Goal: Entertainment & Leisure: Browse casually

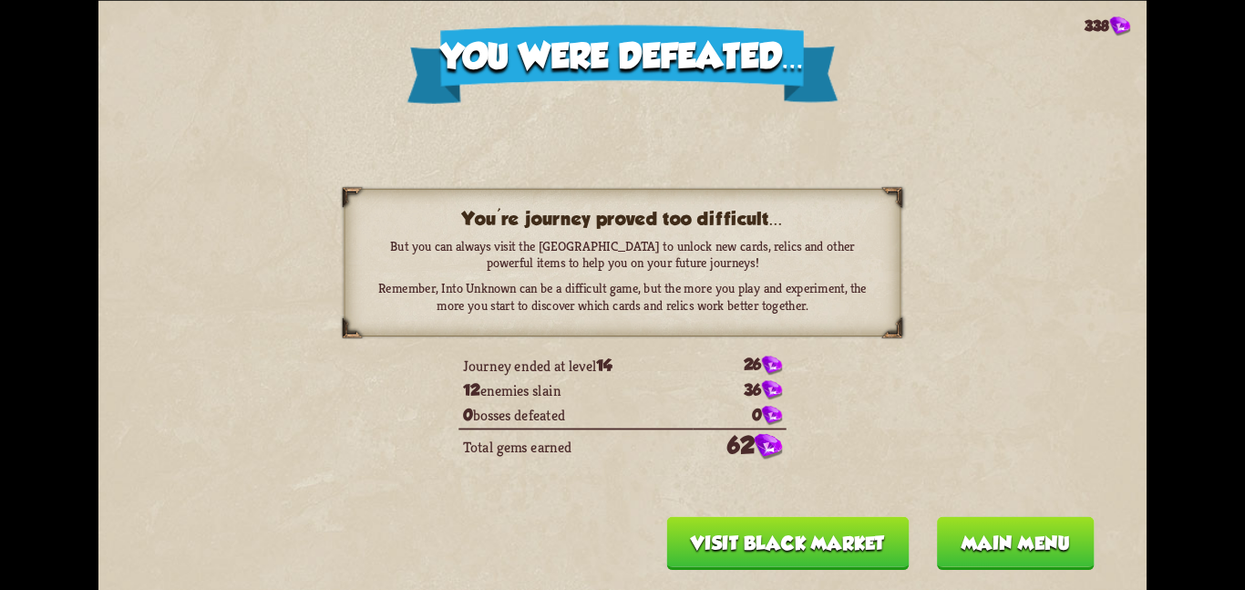
click at [998, 525] on button "Main menu" at bounding box center [1016, 542] width 158 height 53
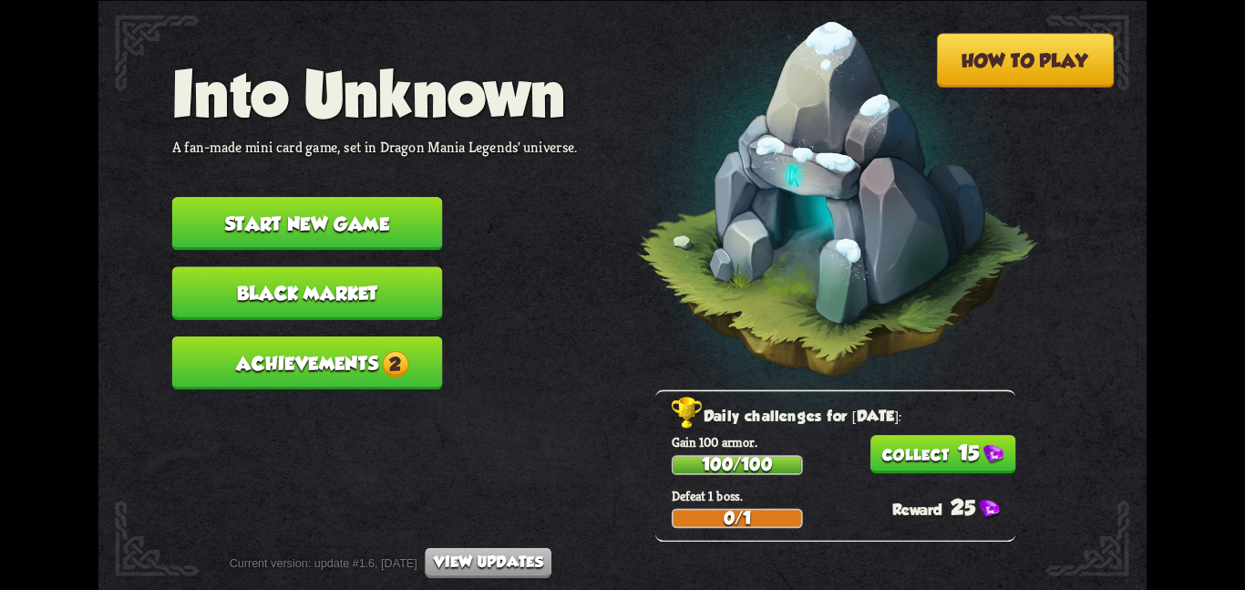
click at [334, 201] on button "Start new game" at bounding box center [307, 223] width 271 height 53
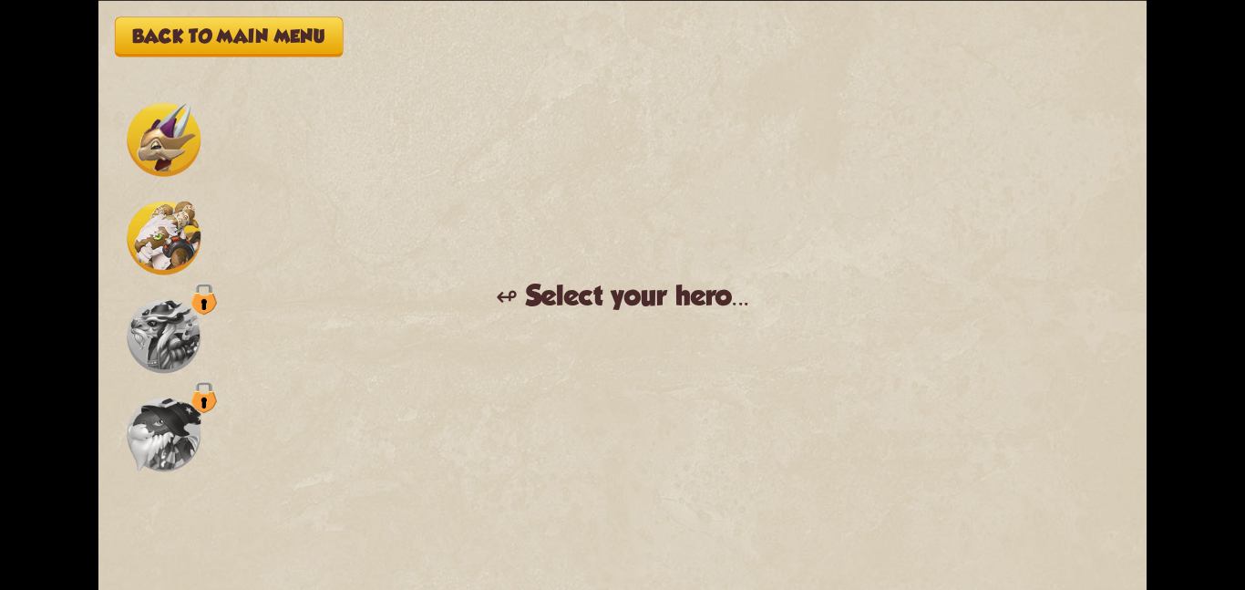
click at [160, 216] on img at bounding box center [164, 238] width 74 height 74
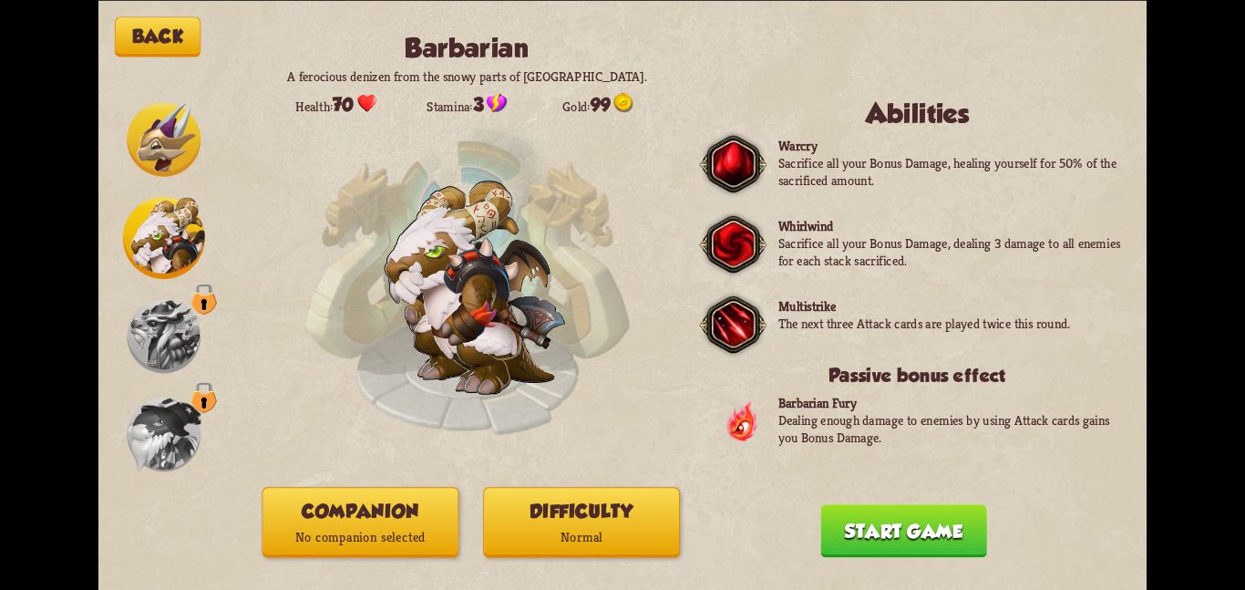
click at [349, 497] on button "Companion No companion selected" at bounding box center [361, 522] width 197 height 70
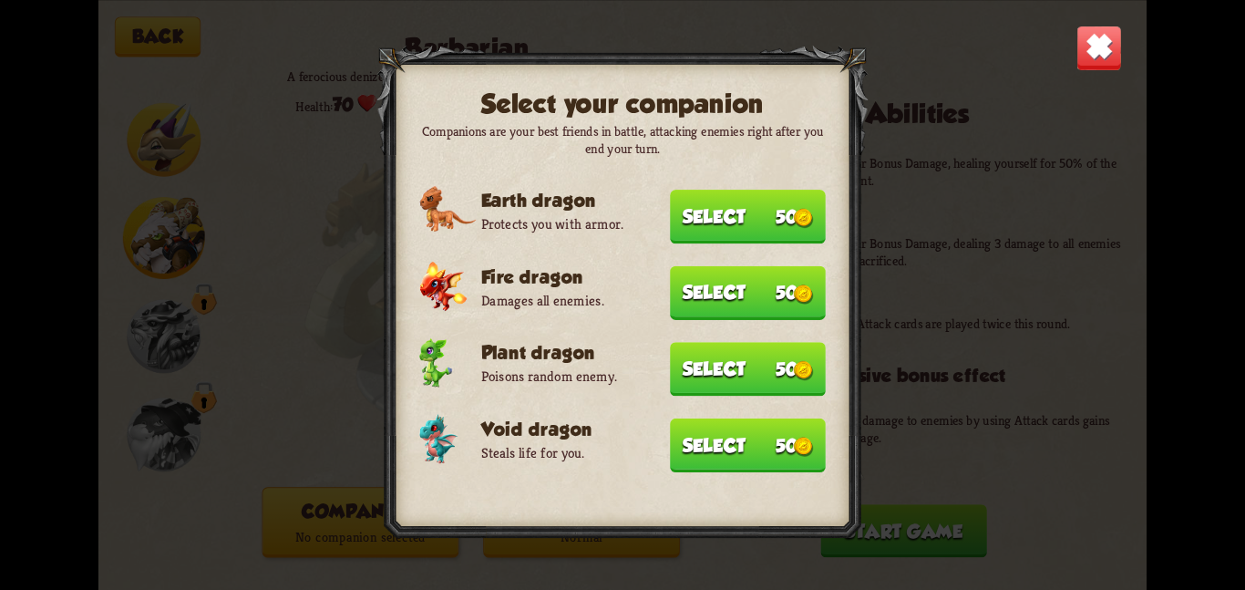
click at [691, 447] on button "Select 50" at bounding box center [748, 444] width 156 height 54
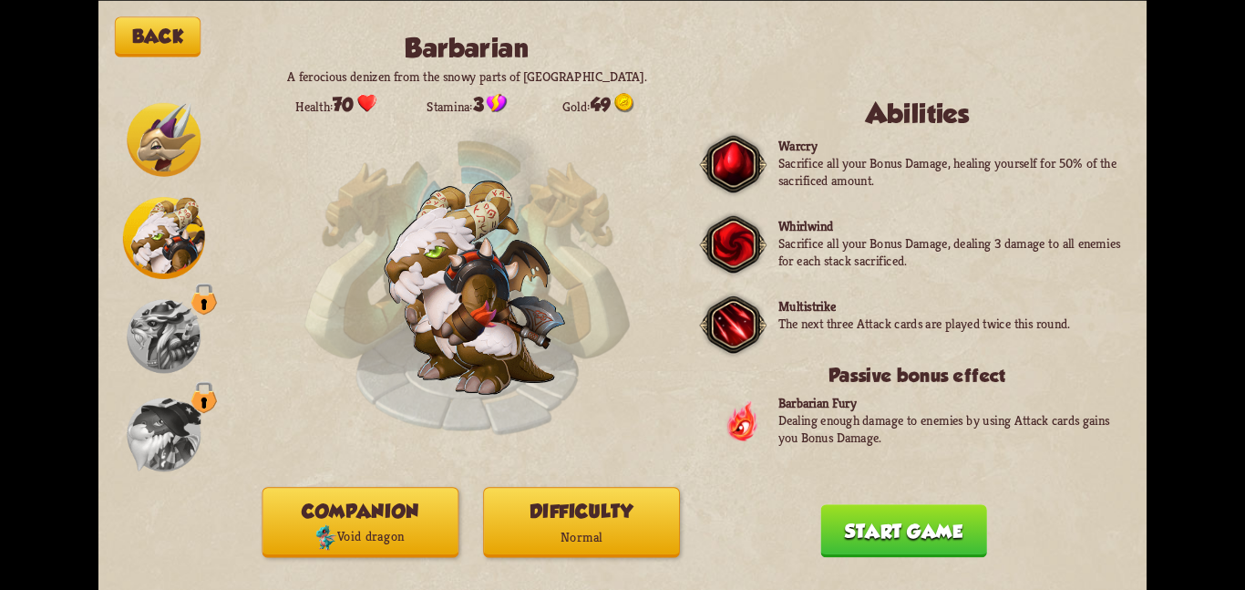
click at [600, 516] on button "Difficulty Normal" at bounding box center [581, 522] width 197 height 70
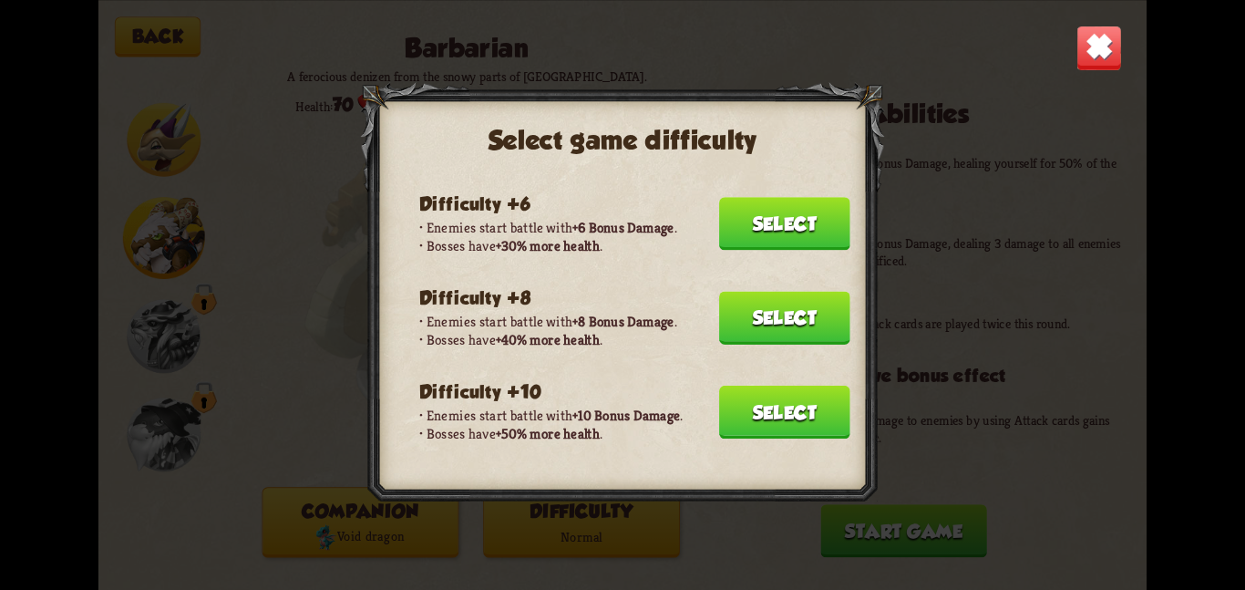
scroll to position [282, 0]
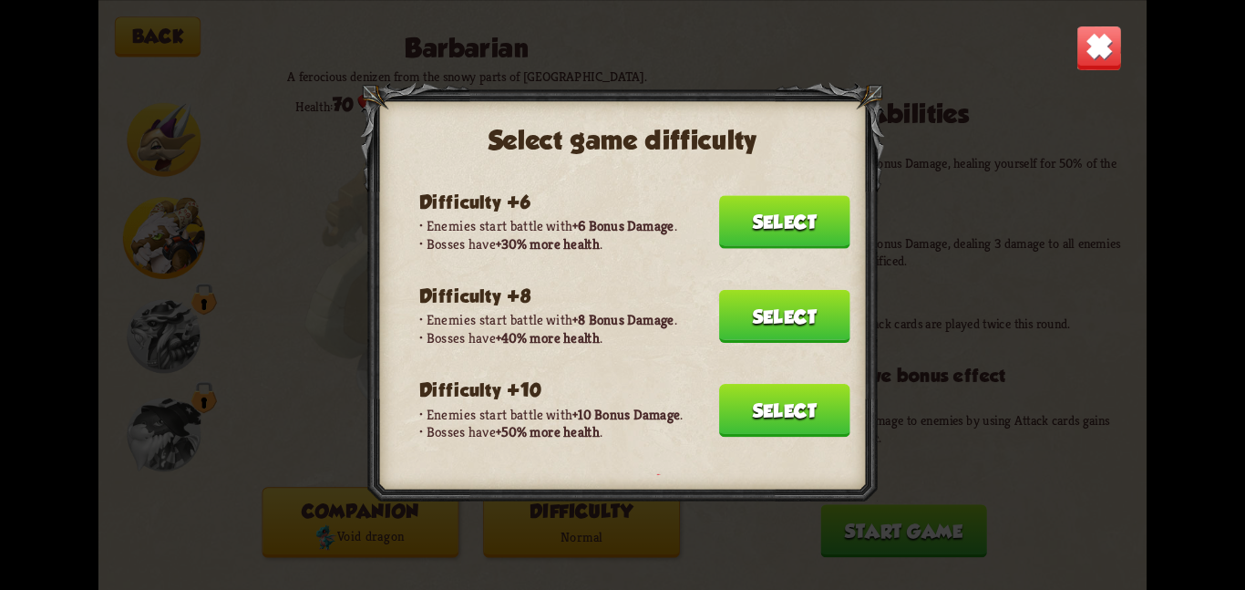
click at [801, 386] on button "Select" at bounding box center [784, 410] width 131 height 53
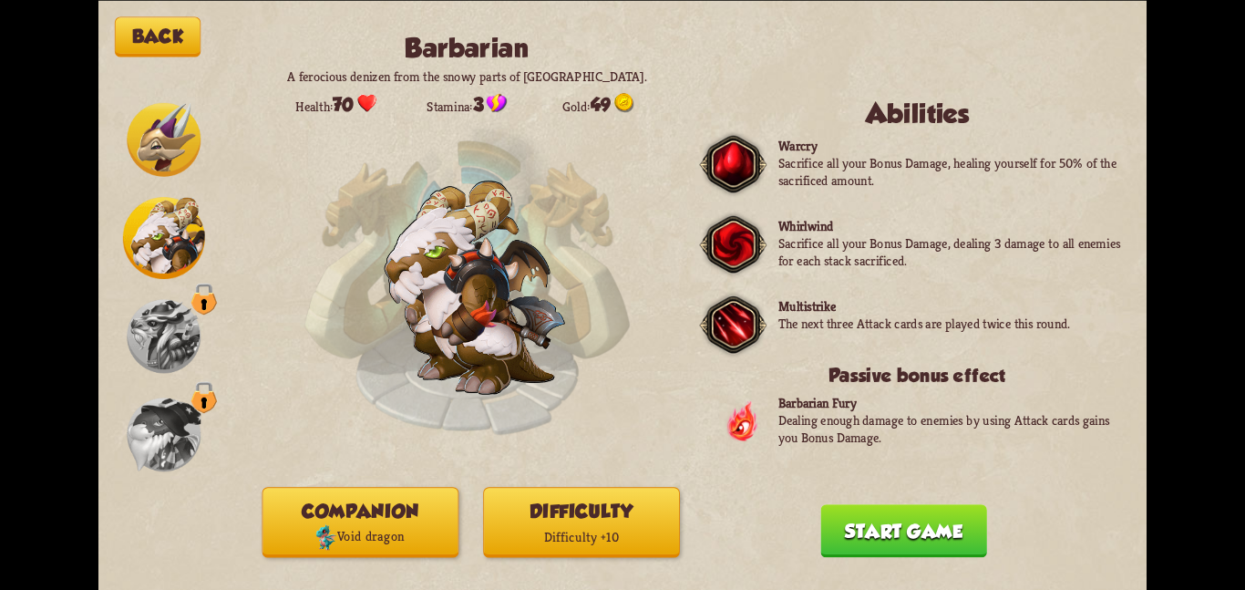
click at [867, 512] on button "Start game" at bounding box center [903, 530] width 166 height 53
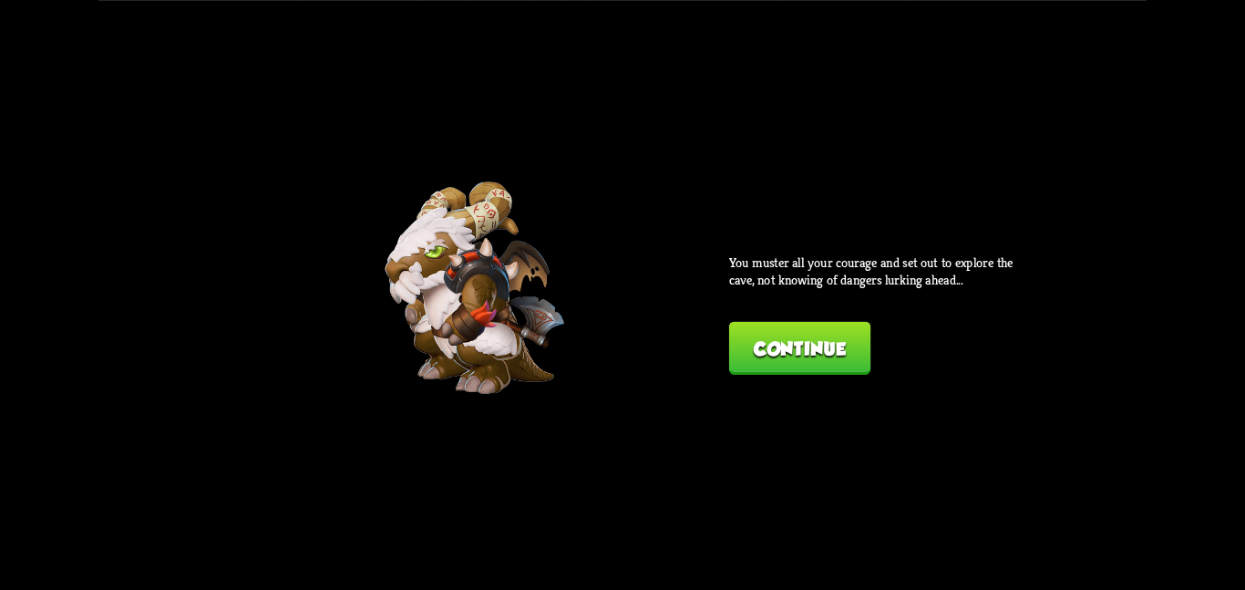
click at [529, 231] on img at bounding box center [475, 287] width 180 height 212
click at [757, 327] on button "Continue" at bounding box center [799, 347] width 141 height 53
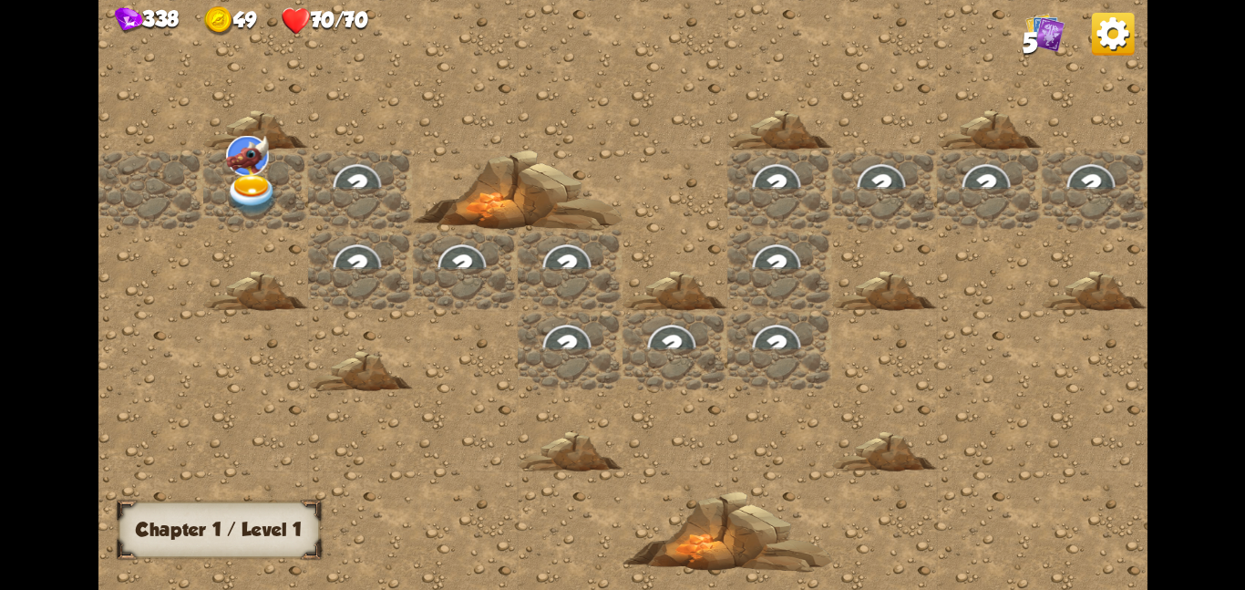
click at [275, 174] on img at bounding box center [252, 193] width 53 height 41
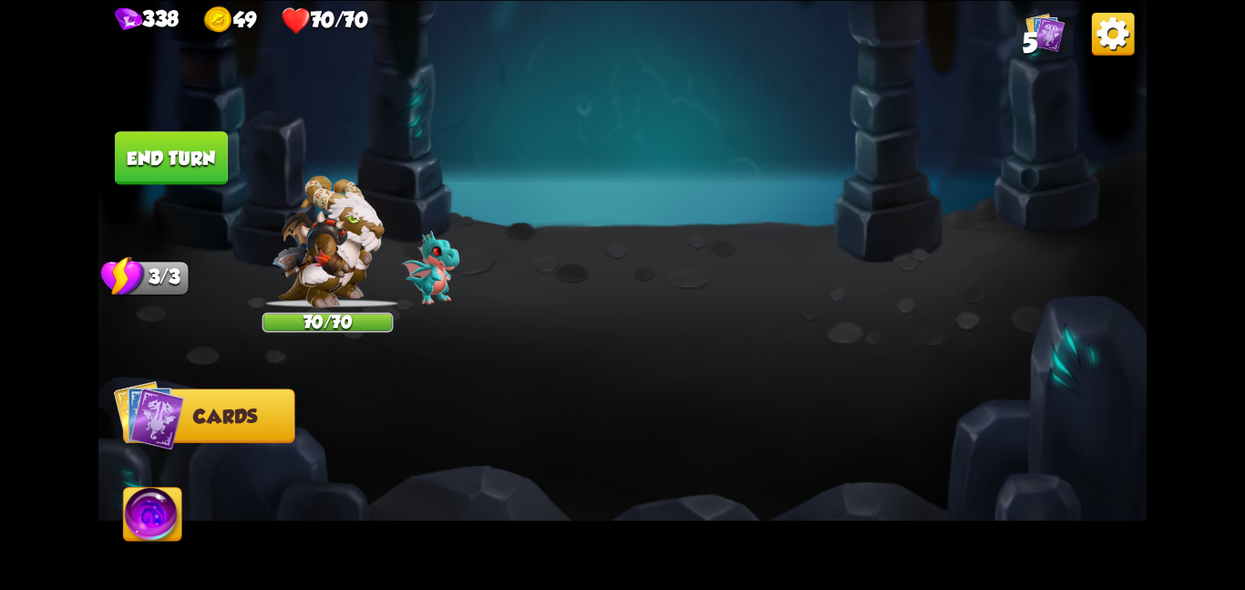
click at [275, 174] on div at bounding box center [328, 172] width 131 height 43
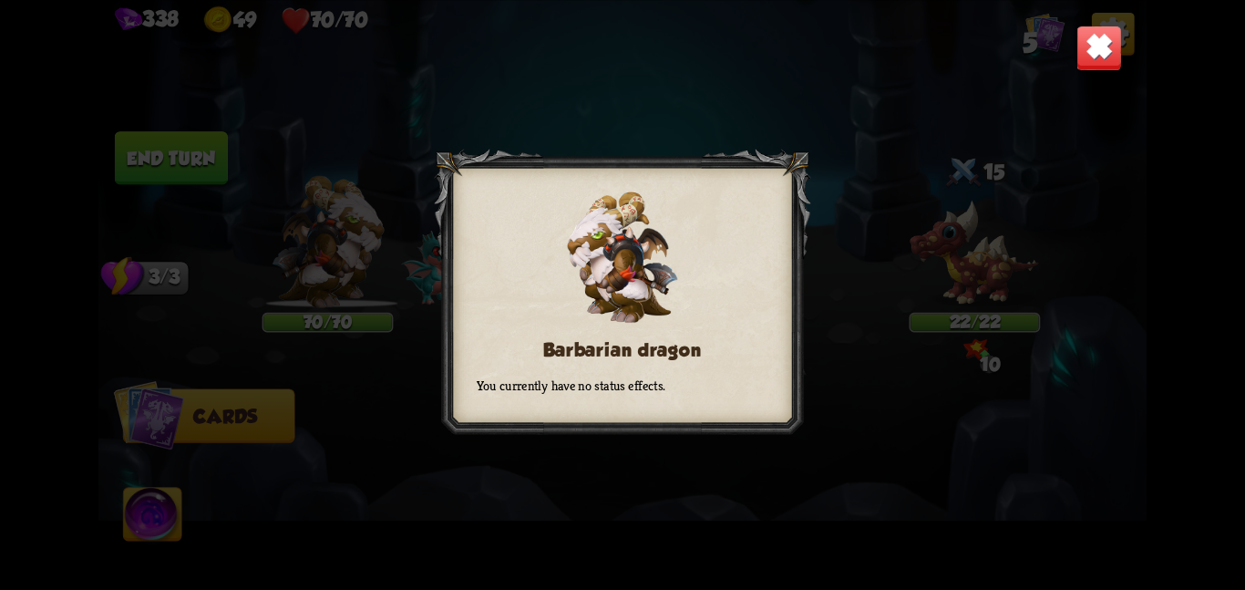
click at [1108, 62] on img at bounding box center [1100, 48] width 46 height 46
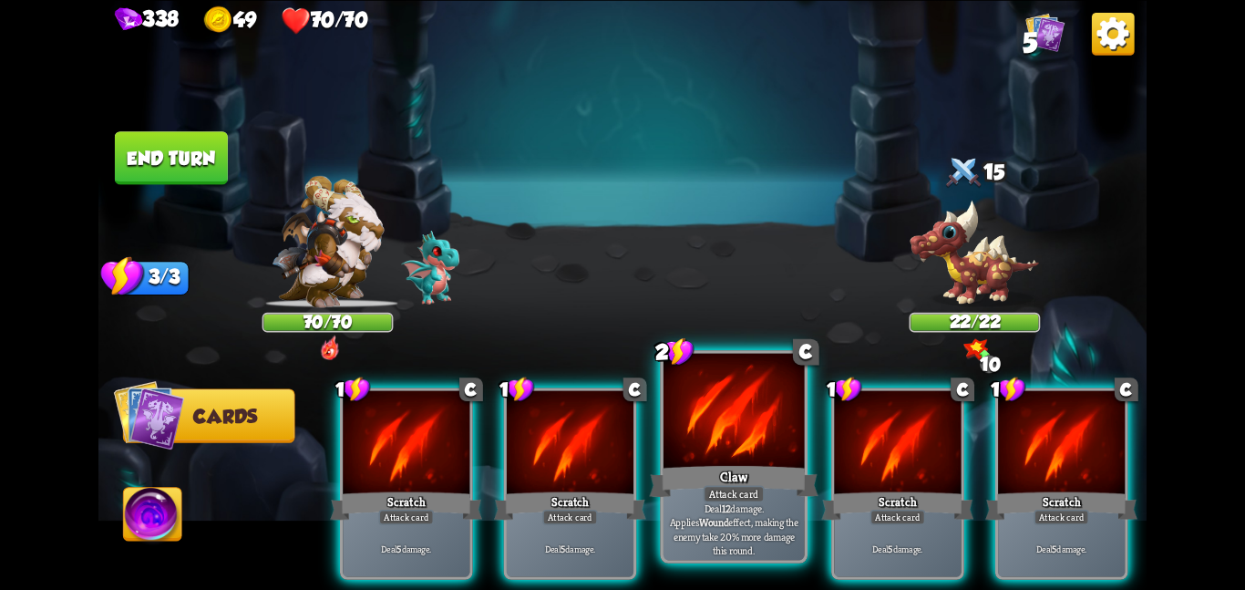
click at [767, 440] on div at bounding box center [734, 412] width 141 height 119
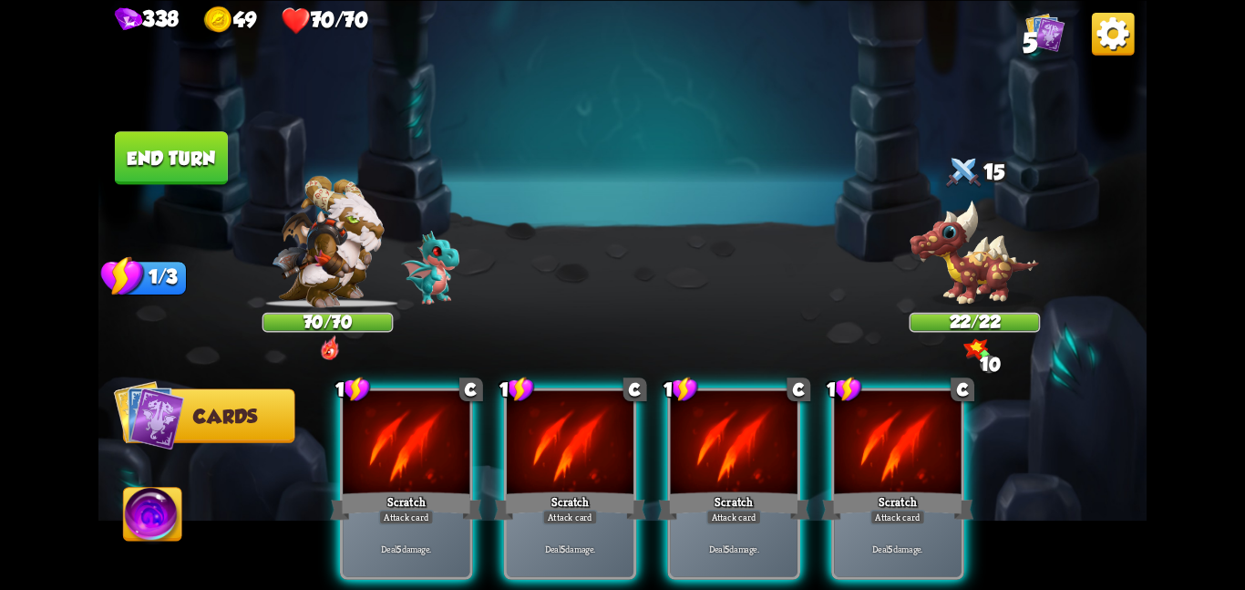
click at [767, 440] on div at bounding box center [734, 443] width 127 height 107
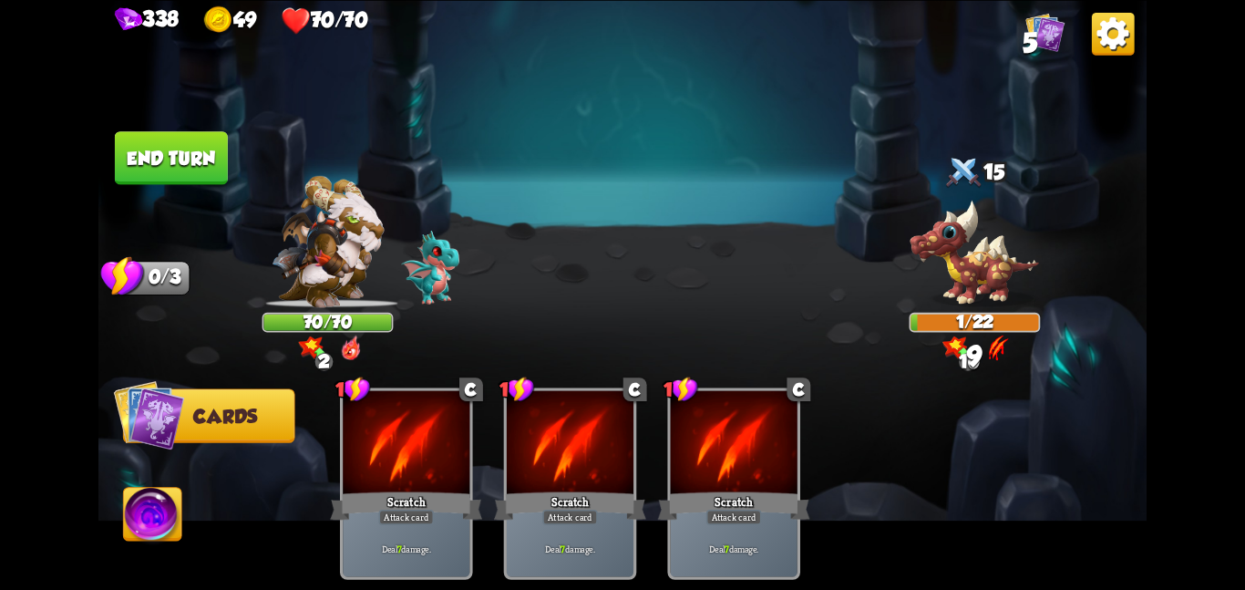
click at [170, 160] on button "End turn" at bounding box center [171, 157] width 113 height 53
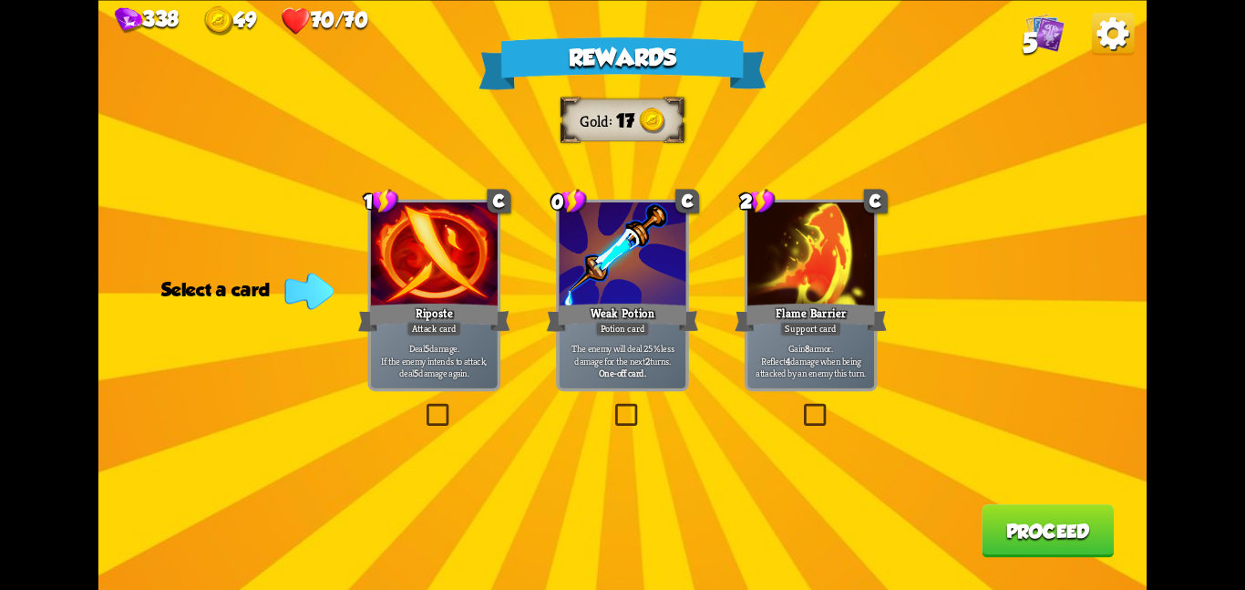
click at [856, 386] on div "Gain 8 armor. Reflect 4 damage when being attacked by an enemy this turn." at bounding box center [810, 361] width 127 height 56
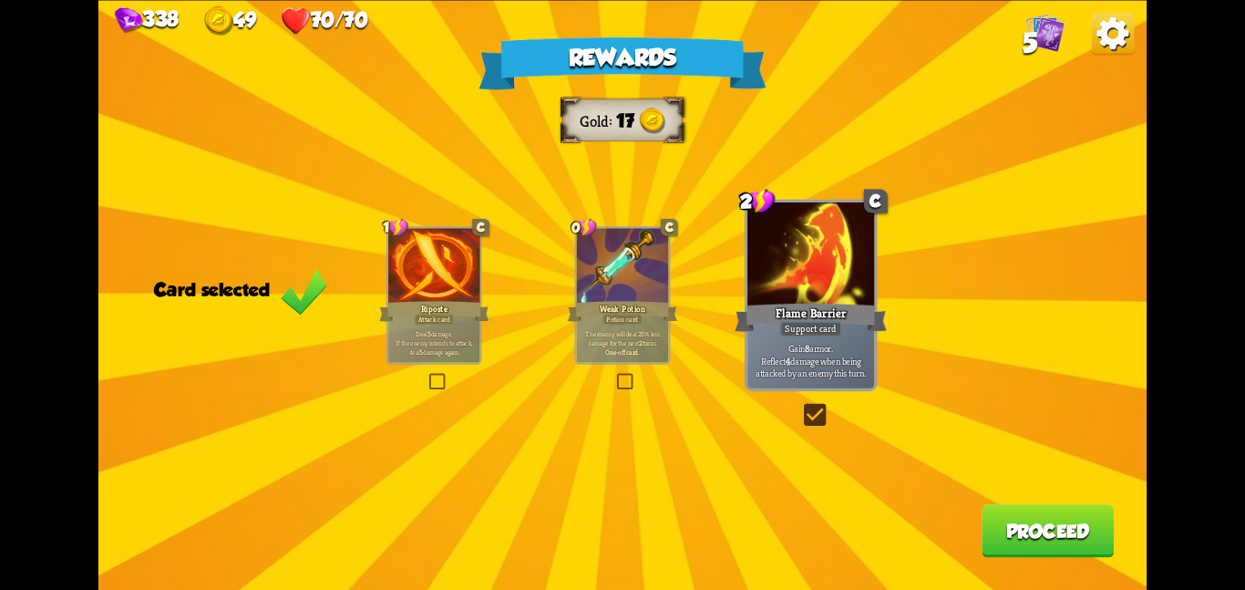
click at [1071, 548] on button "Proceed" at bounding box center [1048, 530] width 132 height 53
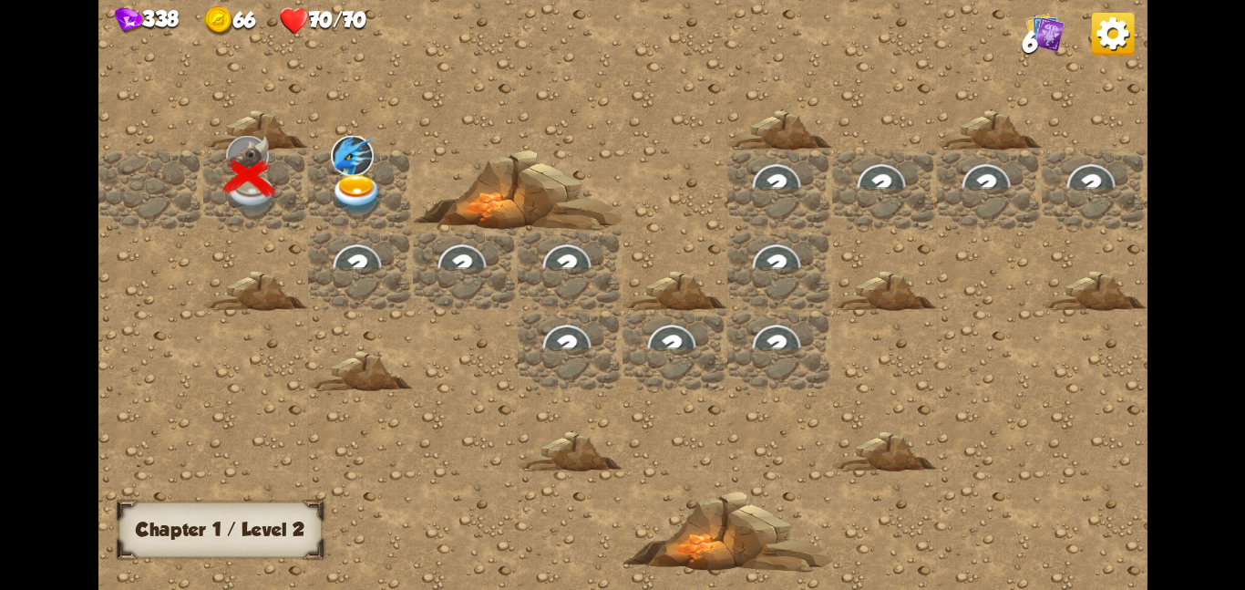
click at [397, 200] on div at bounding box center [360, 189] width 105 height 80
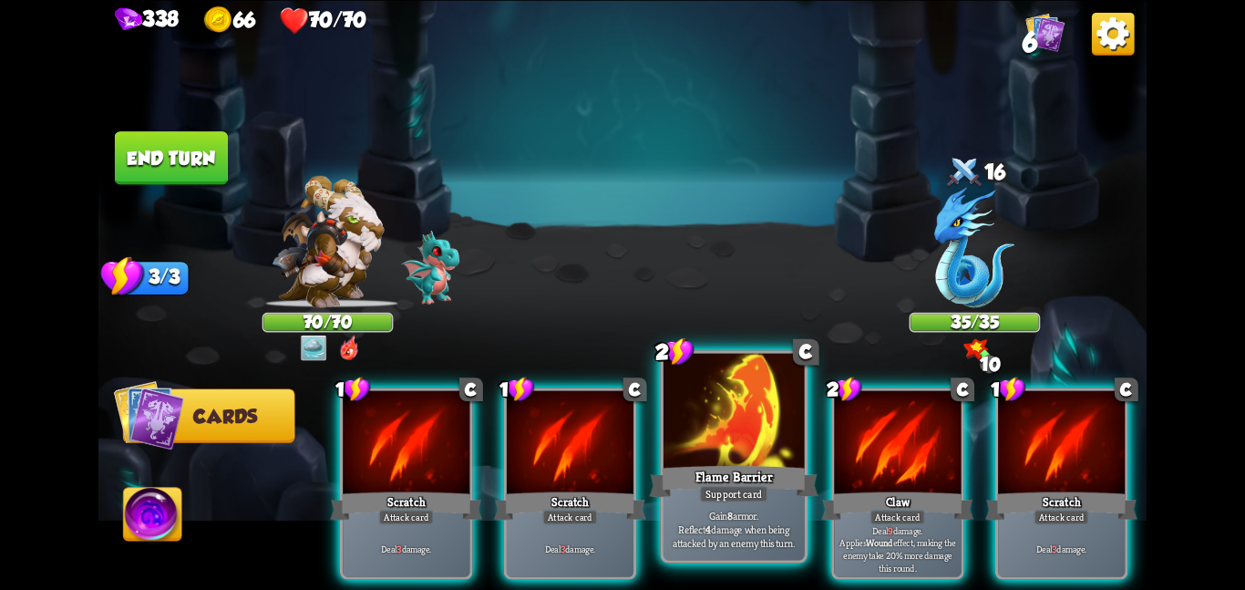
click at [770, 448] on div at bounding box center [734, 412] width 141 height 119
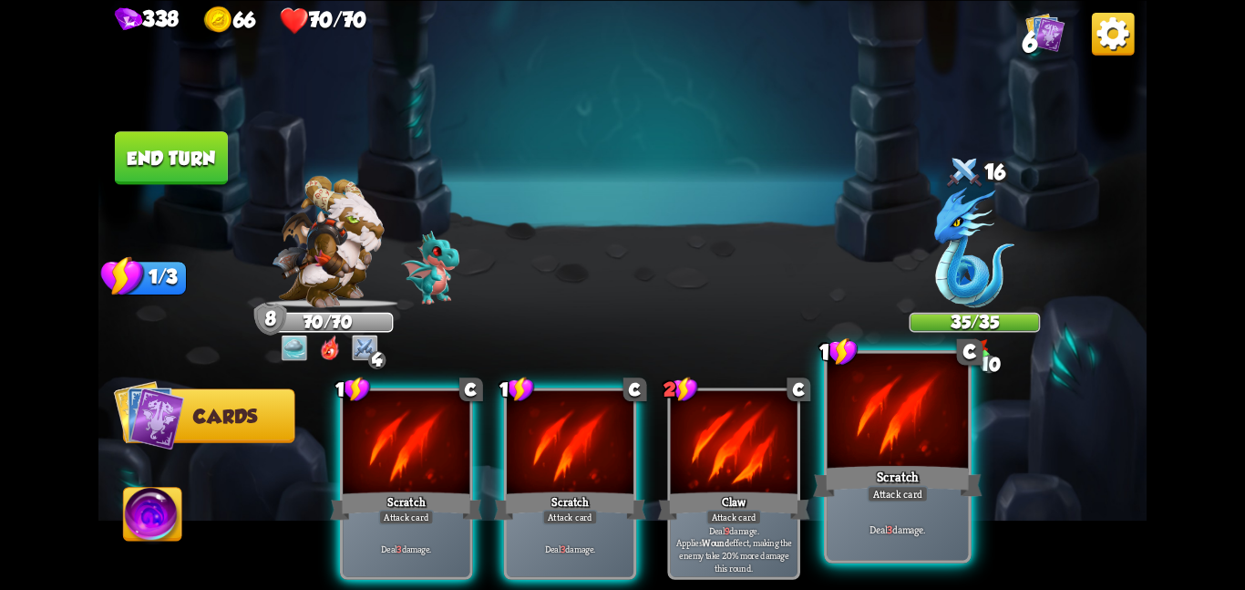
click at [871, 451] on div at bounding box center [898, 412] width 141 height 119
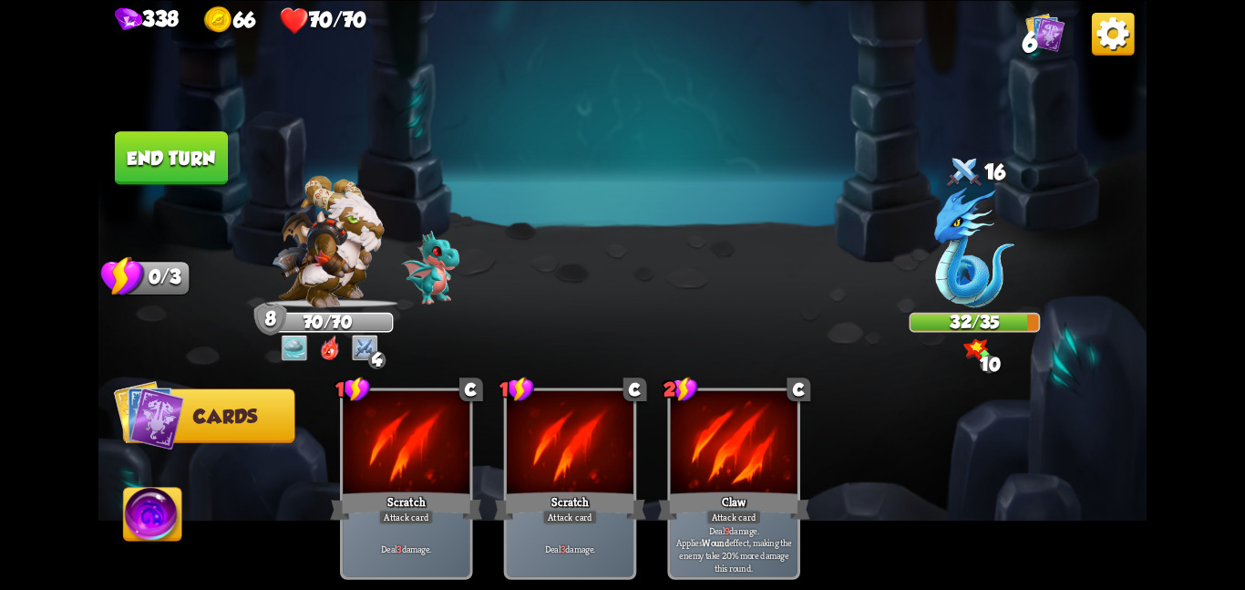
click at [190, 132] on button "End turn" at bounding box center [171, 157] width 113 height 53
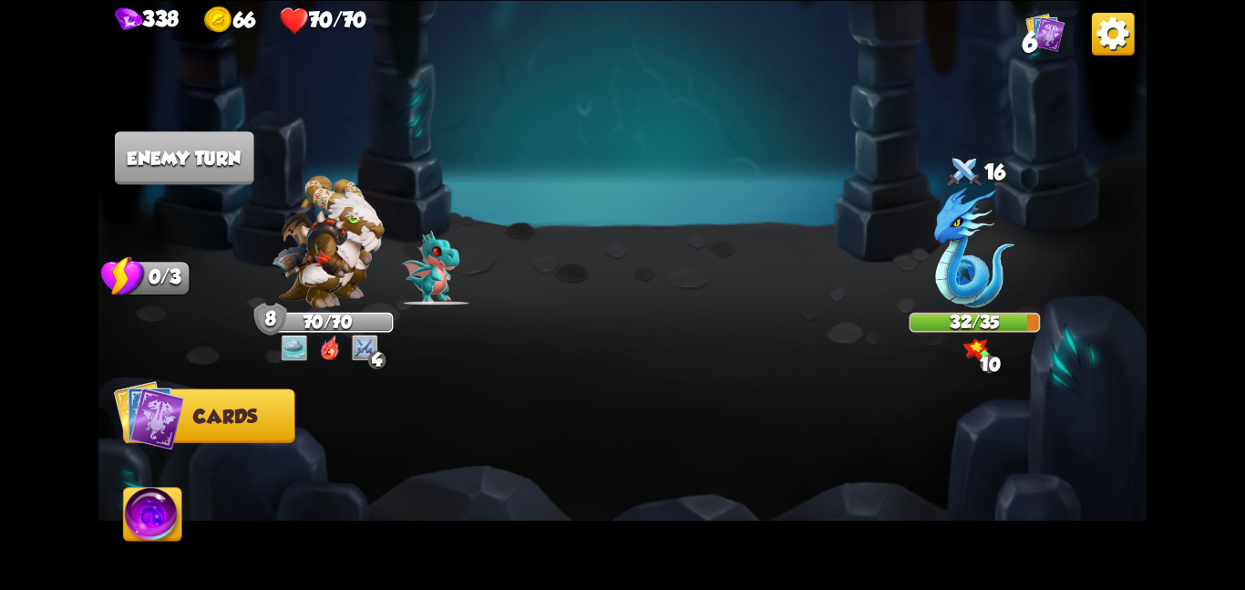
click at [306, 242] on img at bounding box center [328, 241] width 112 height 132
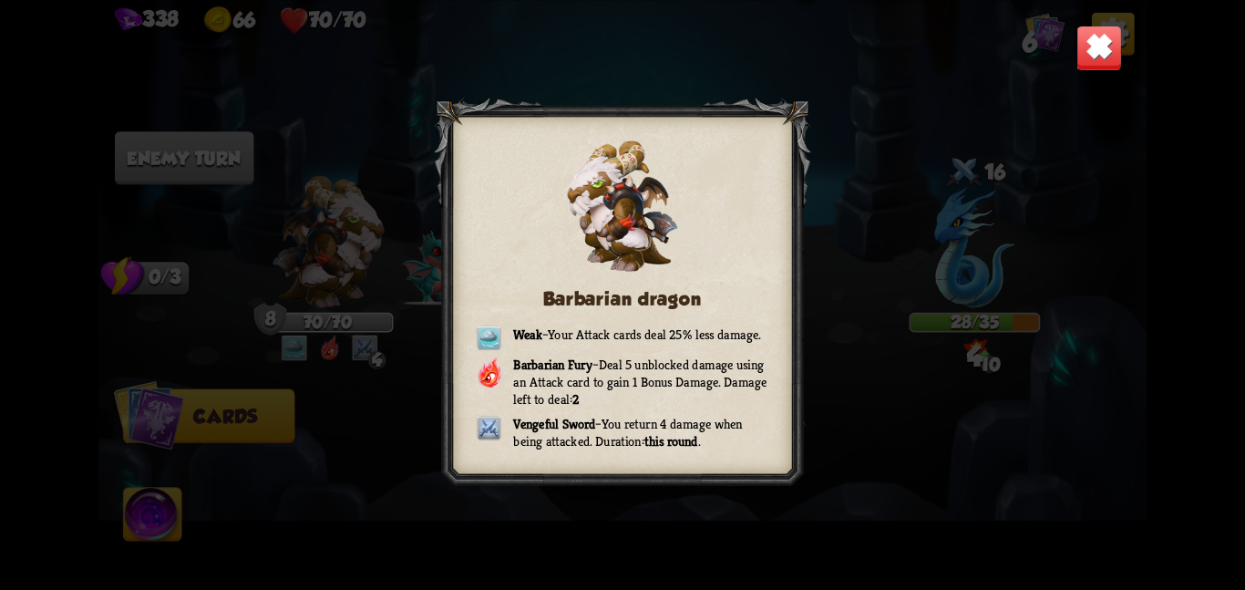
click at [1092, 36] on img at bounding box center [1100, 48] width 46 height 46
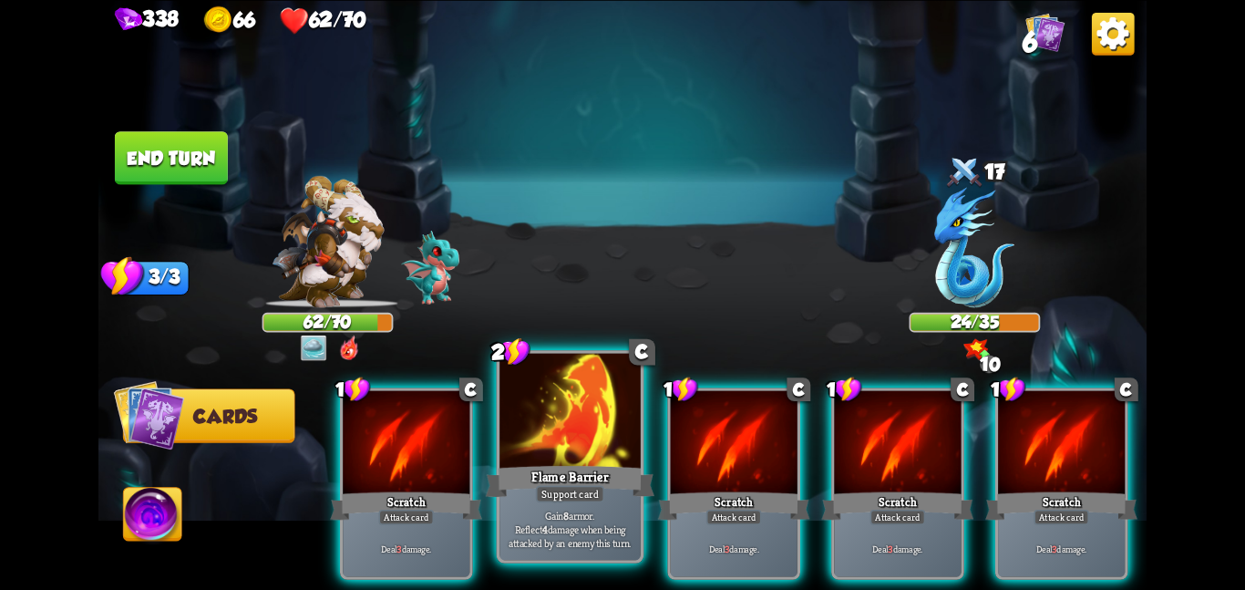
click at [541, 473] on div "Flame Barrier" at bounding box center [570, 480] width 169 height 37
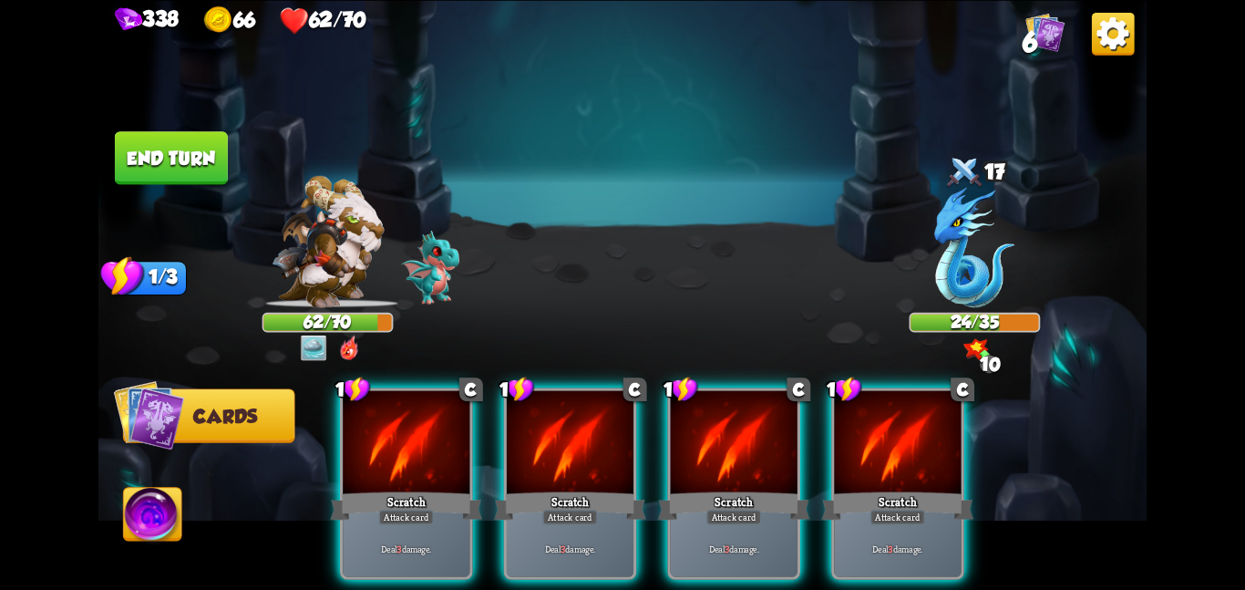
click at [541, 489] on div "Scratch" at bounding box center [570, 506] width 152 height 34
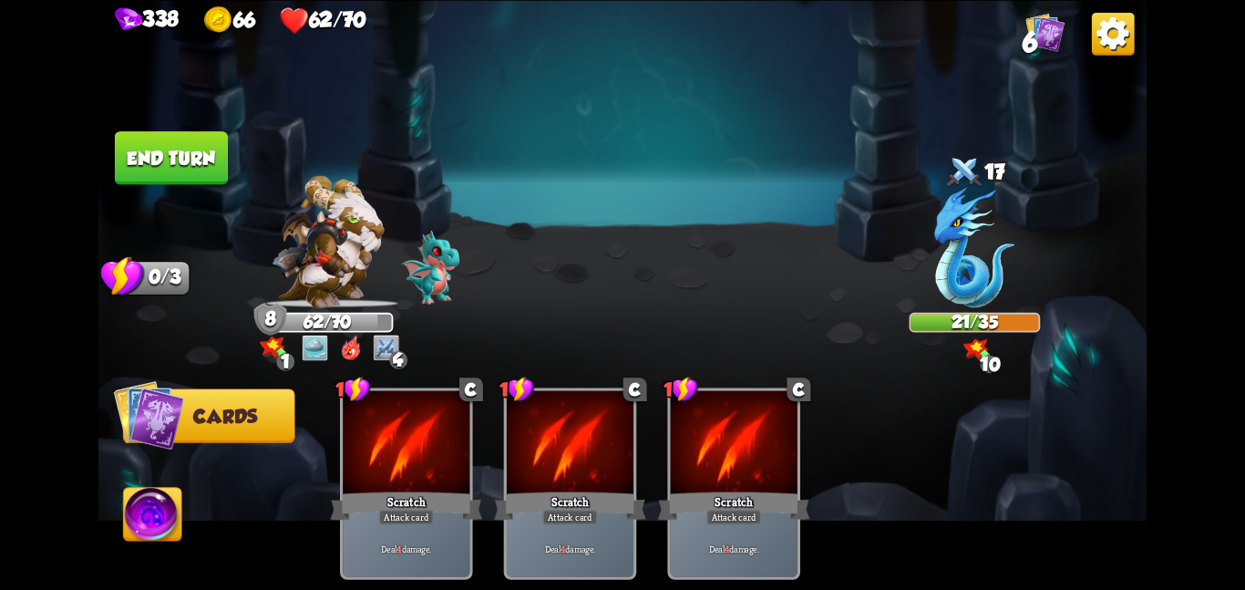
click at [209, 138] on button "End turn" at bounding box center [171, 157] width 113 height 53
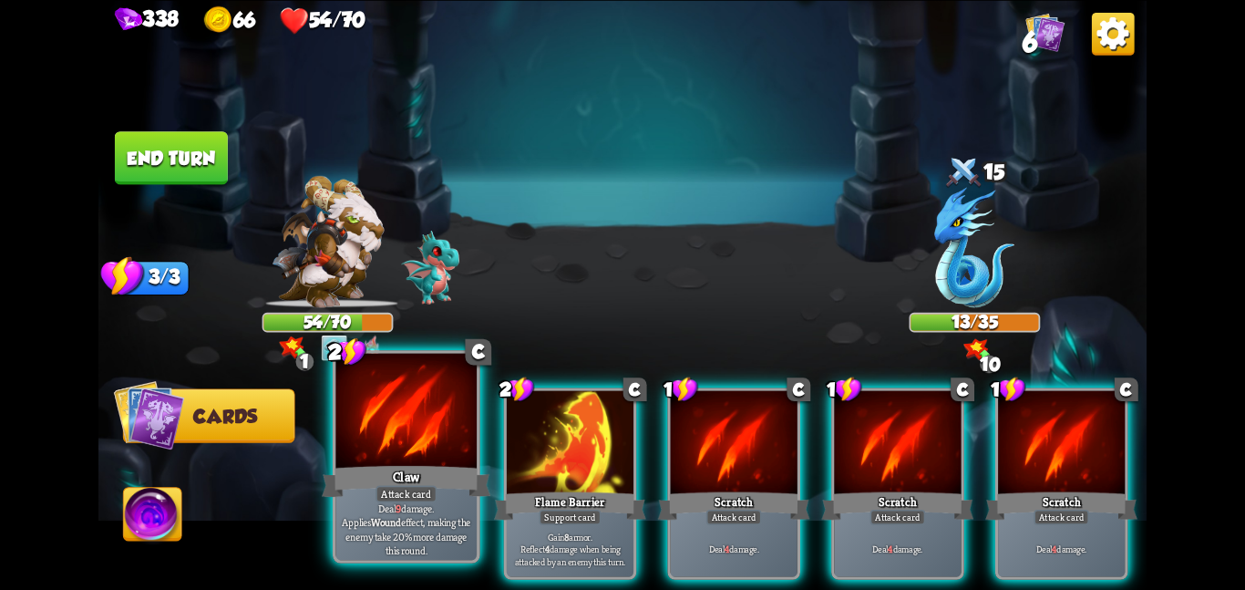
click at [388, 445] on div at bounding box center [405, 412] width 141 height 119
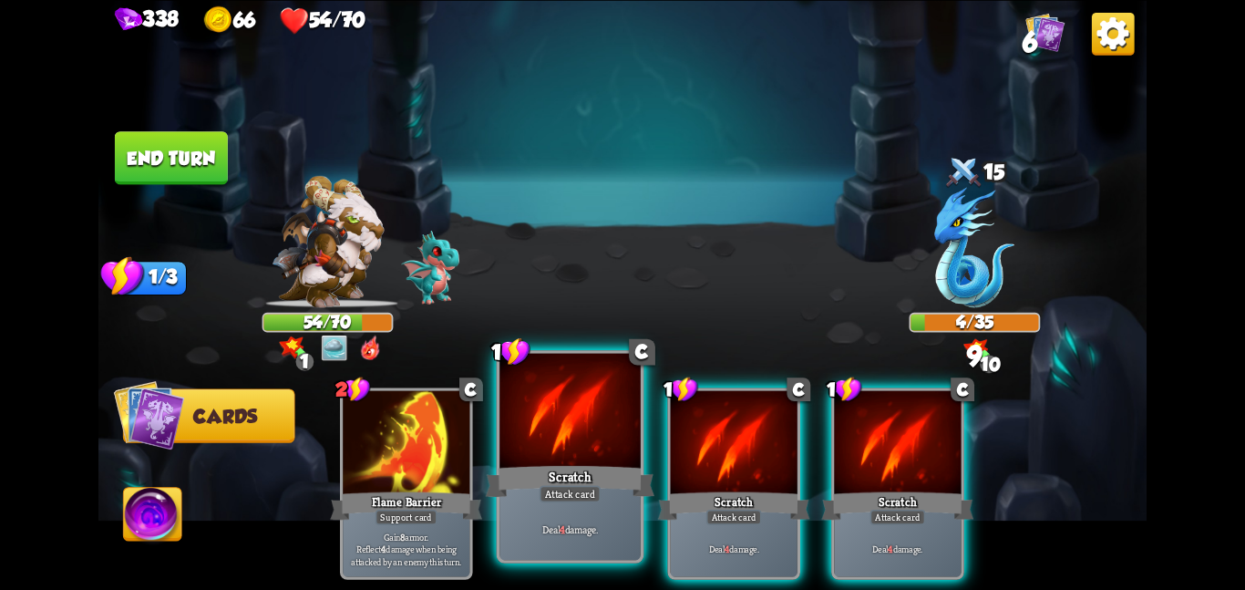
click at [519, 433] on div at bounding box center [570, 412] width 141 height 119
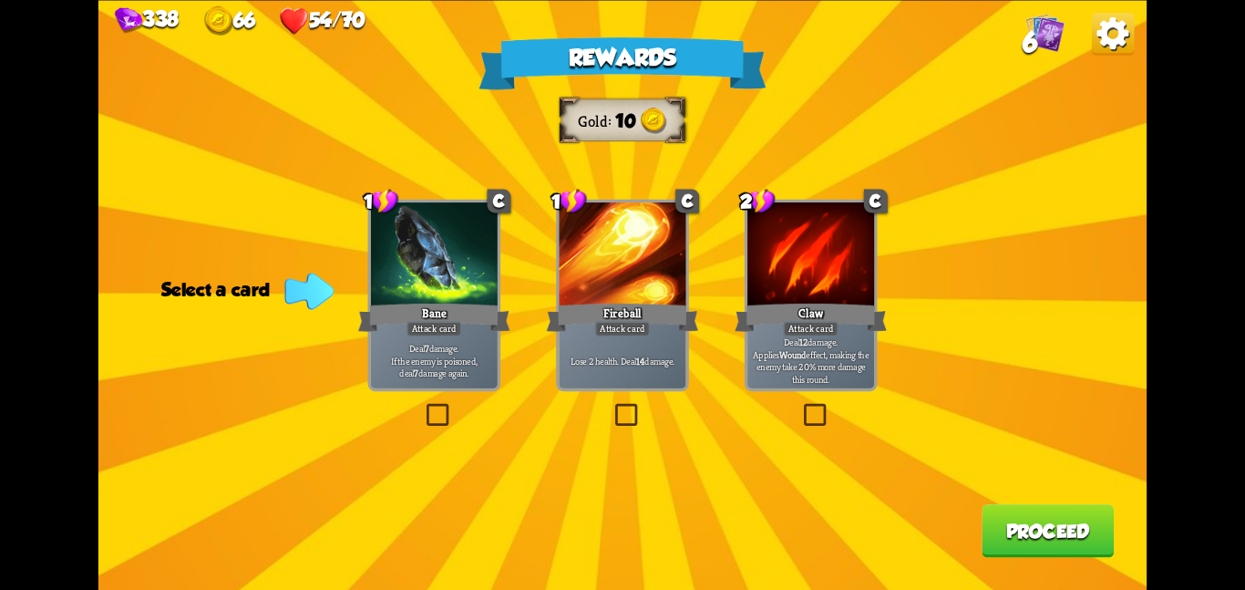
click at [456, 281] on div at bounding box center [434, 255] width 127 height 107
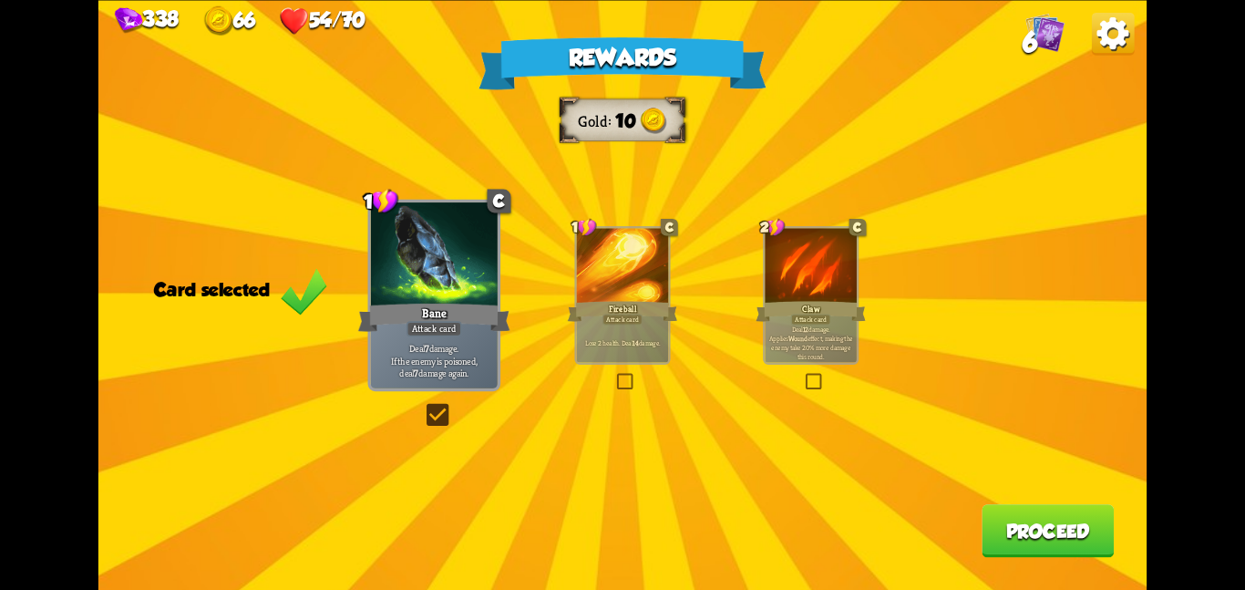
click at [1036, 527] on button "Proceed" at bounding box center [1048, 530] width 132 height 53
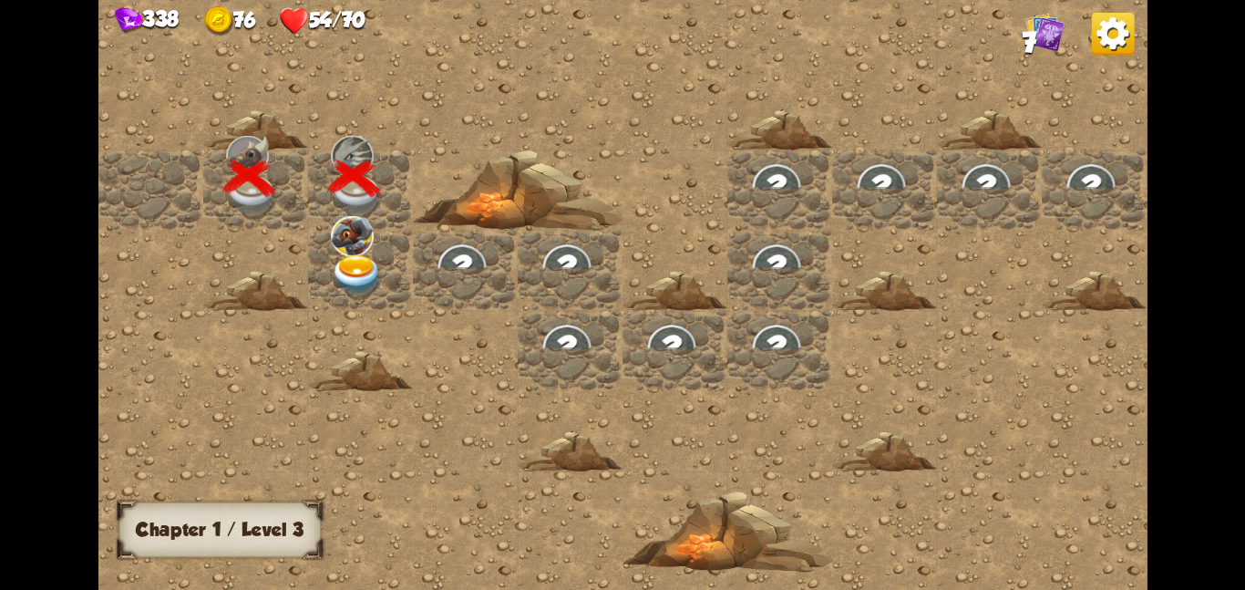
click at [366, 241] on img at bounding box center [352, 235] width 43 height 40
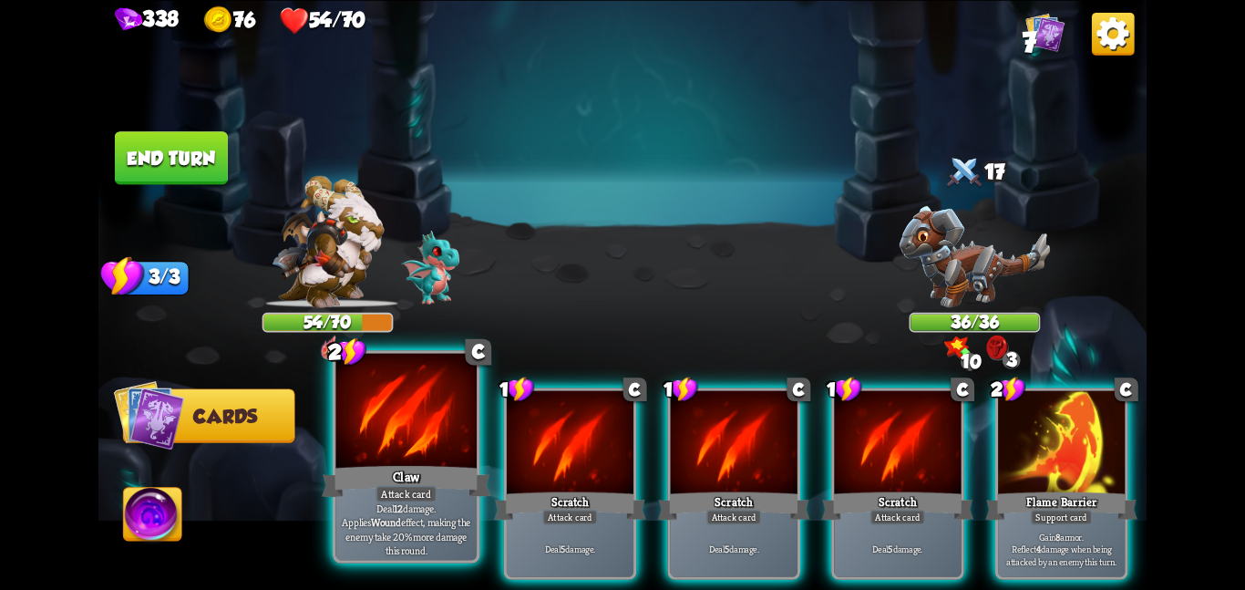
click at [414, 459] on div at bounding box center [405, 412] width 141 height 119
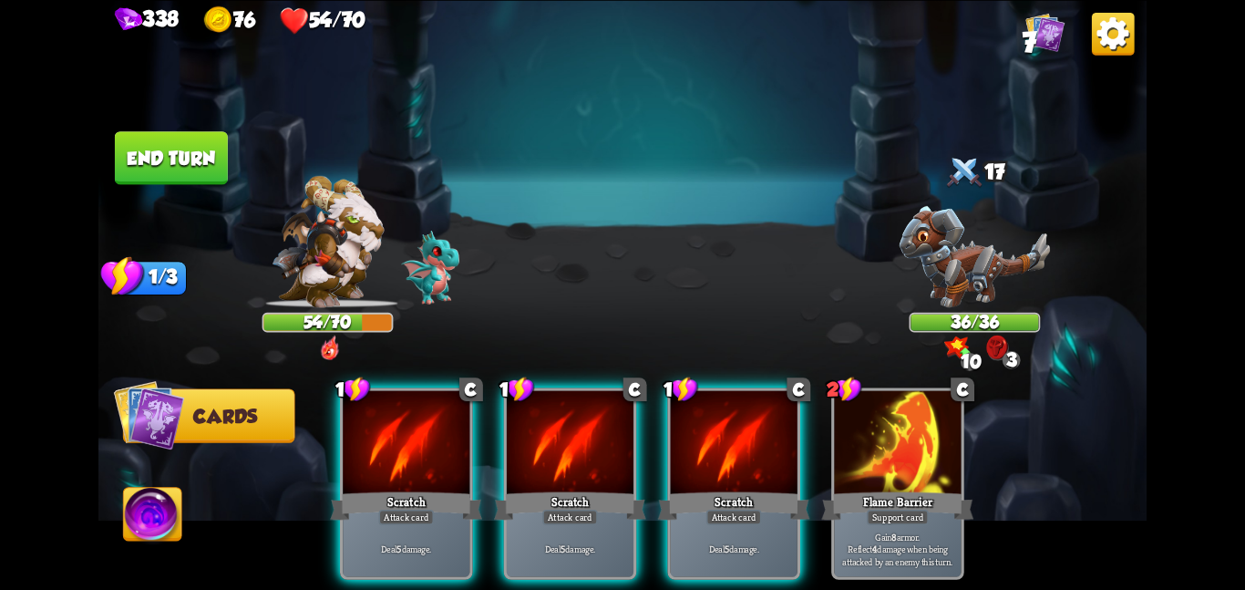
click at [414, 459] on div at bounding box center [406, 443] width 127 height 107
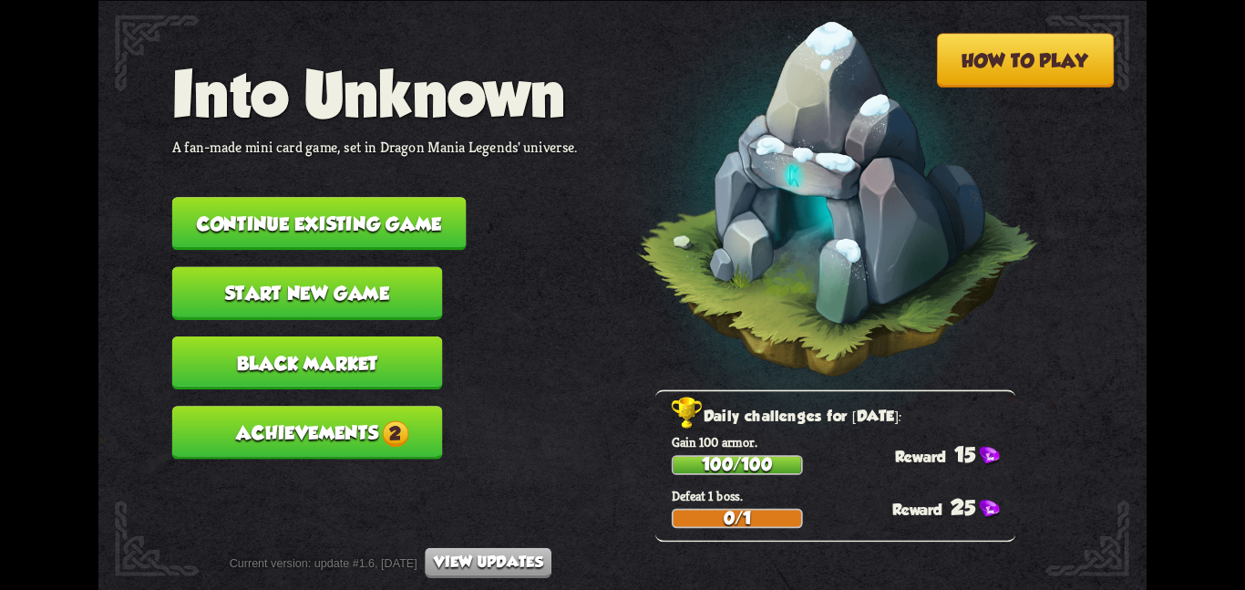
click at [433, 223] on button "Continue existing game" at bounding box center [319, 223] width 294 height 53
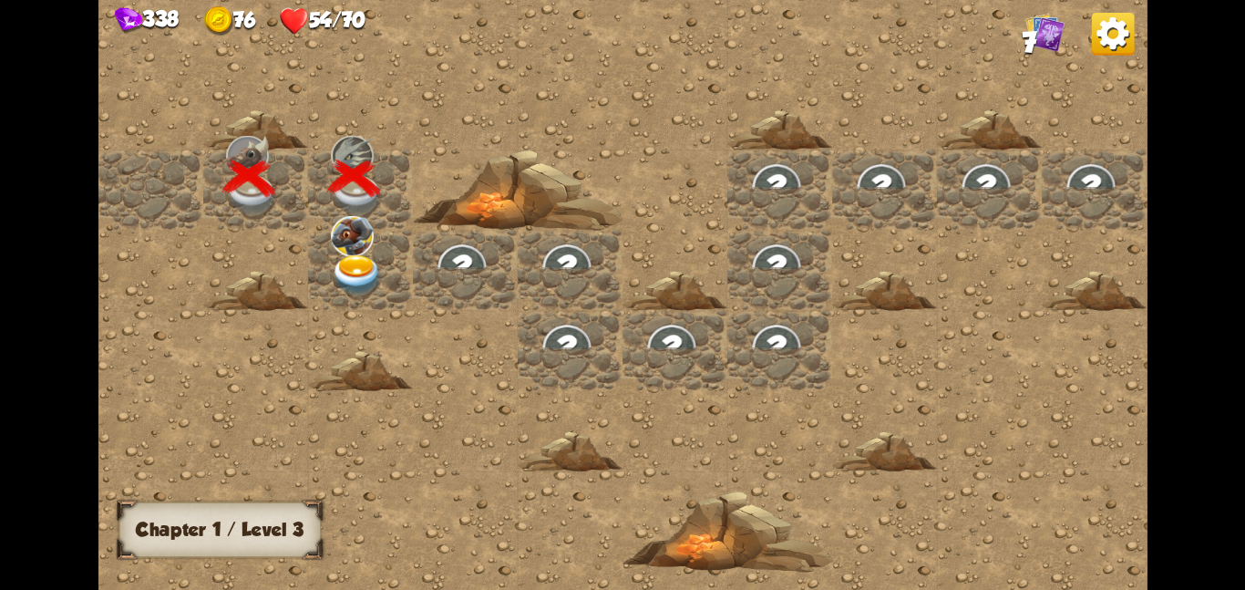
click at [340, 288] on img at bounding box center [357, 274] width 53 height 41
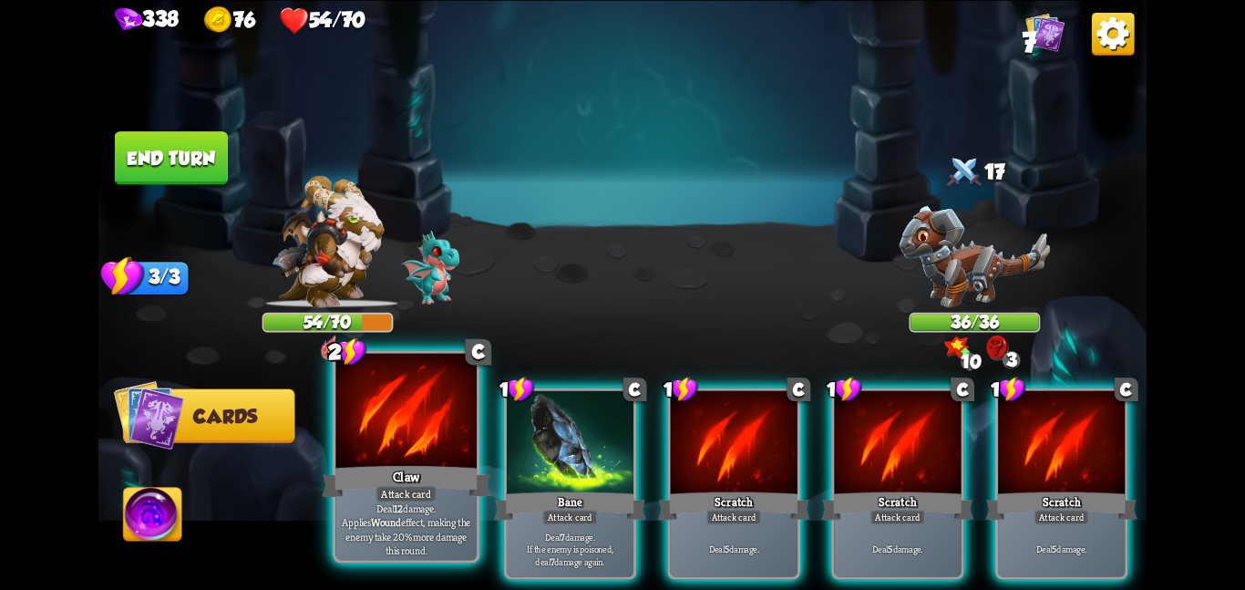
click at [383, 415] on div at bounding box center [405, 412] width 141 height 119
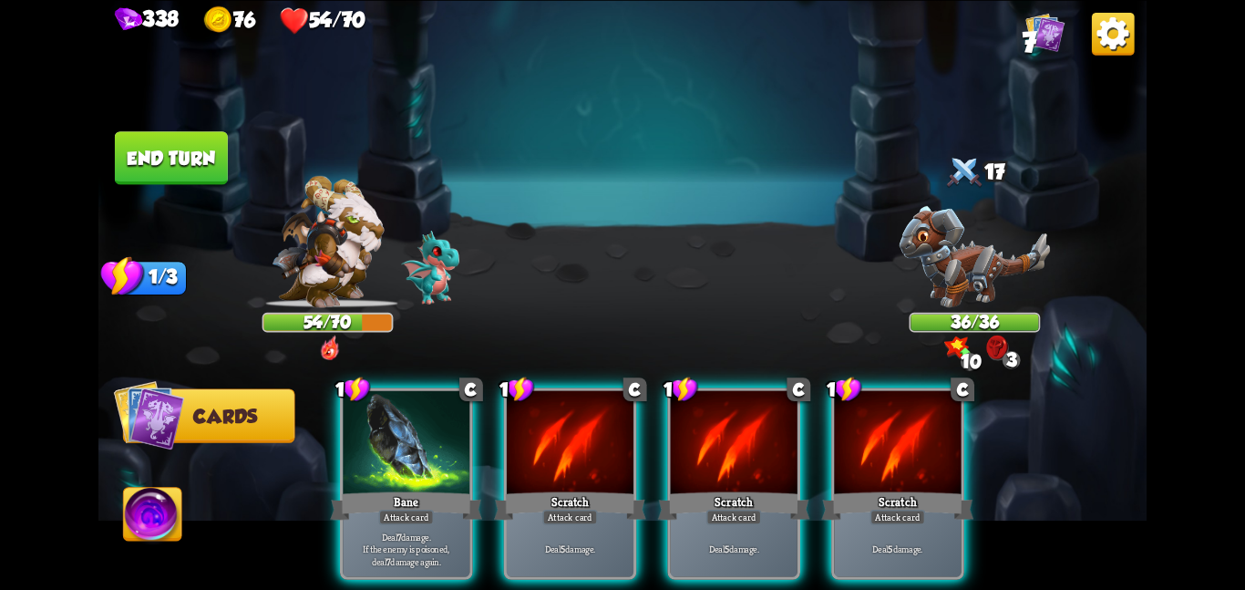
click at [383, 415] on div at bounding box center [406, 443] width 127 height 107
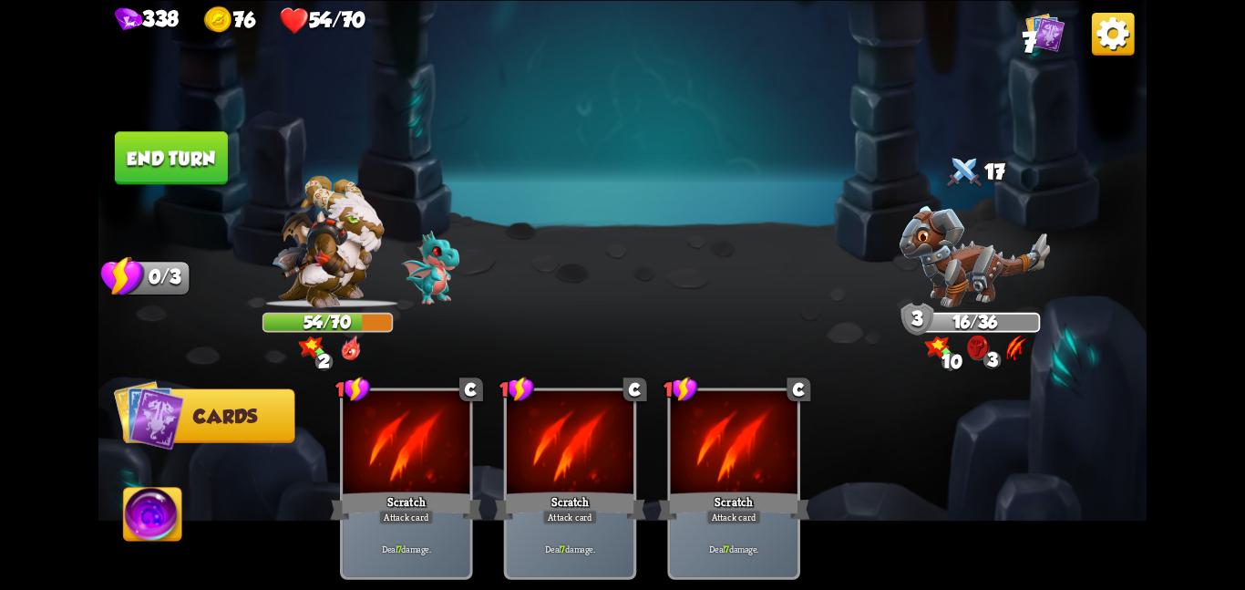
click at [155, 139] on button "End turn" at bounding box center [171, 157] width 113 height 53
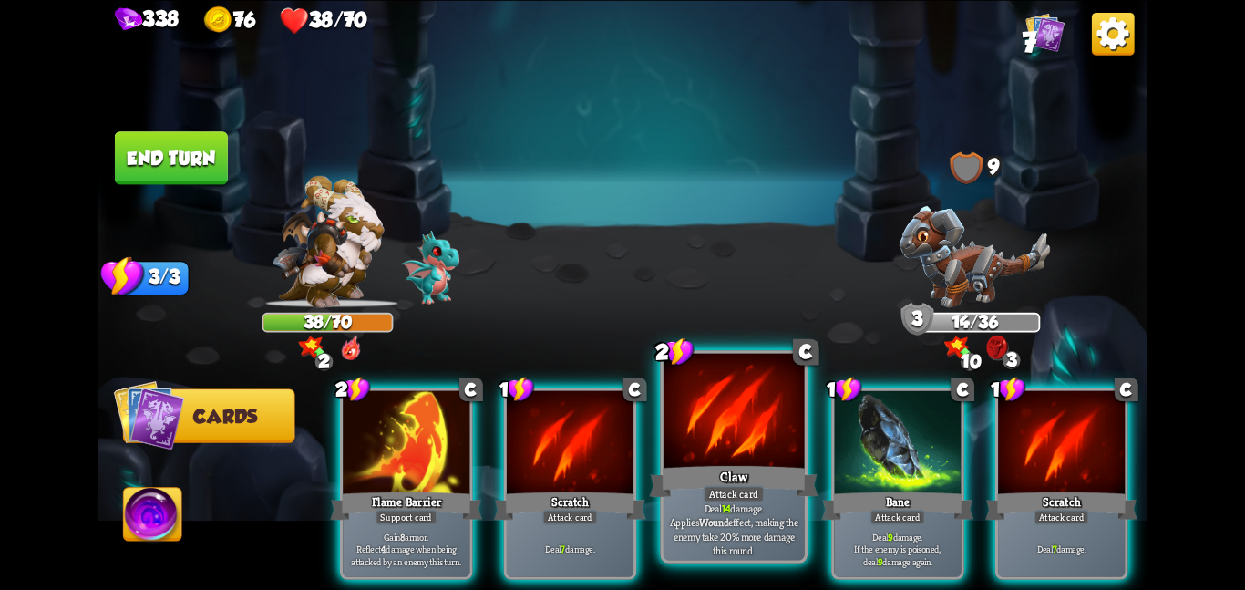
click at [762, 425] on div at bounding box center [734, 412] width 141 height 119
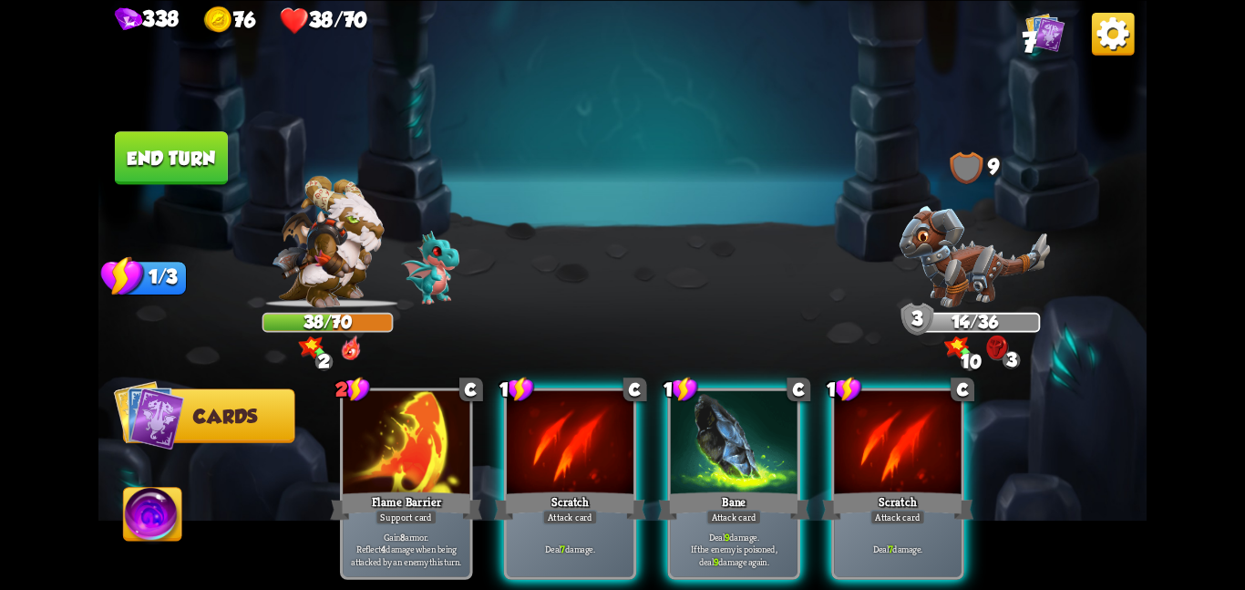
click at [762, 425] on div at bounding box center [734, 443] width 127 height 107
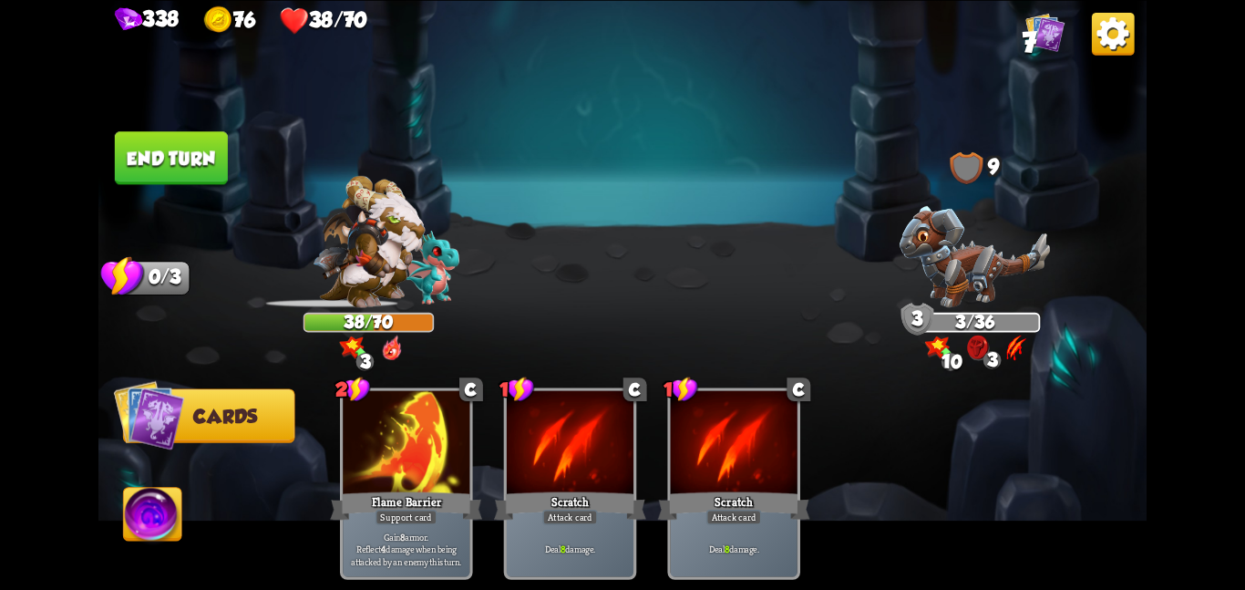
click at [174, 134] on button "End turn" at bounding box center [171, 157] width 113 height 53
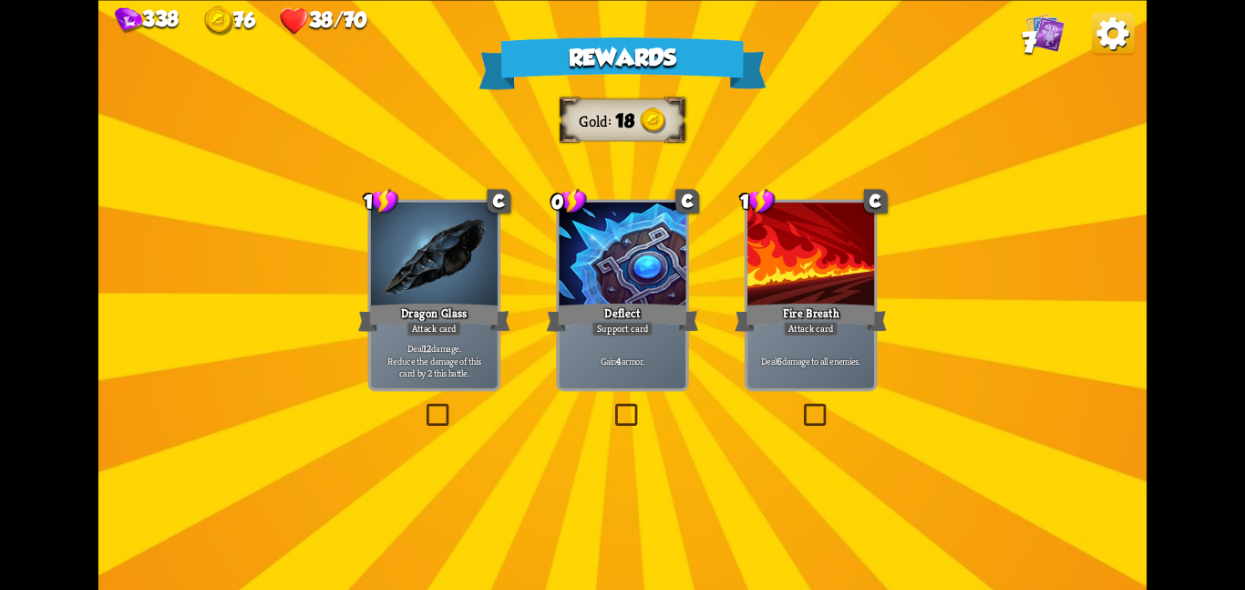
click at [660, 248] on div at bounding box center [622, 255] width 127 height 107
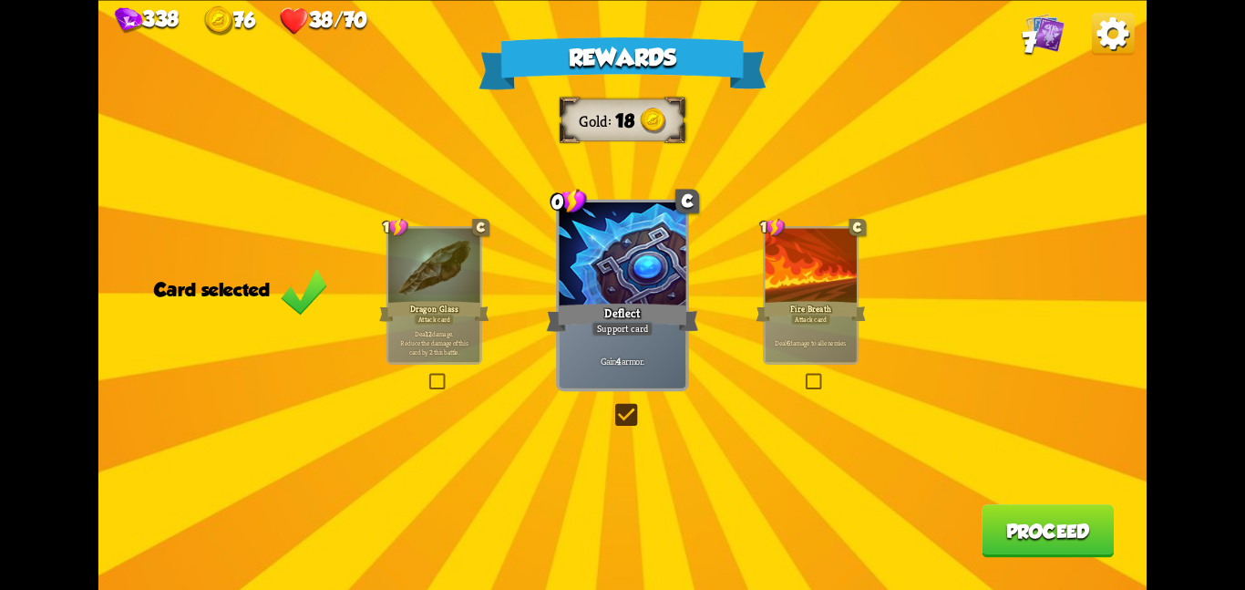
click at [1038, 544] on button "Proceed" at bounding box center [1048, 530] width 132 height 53
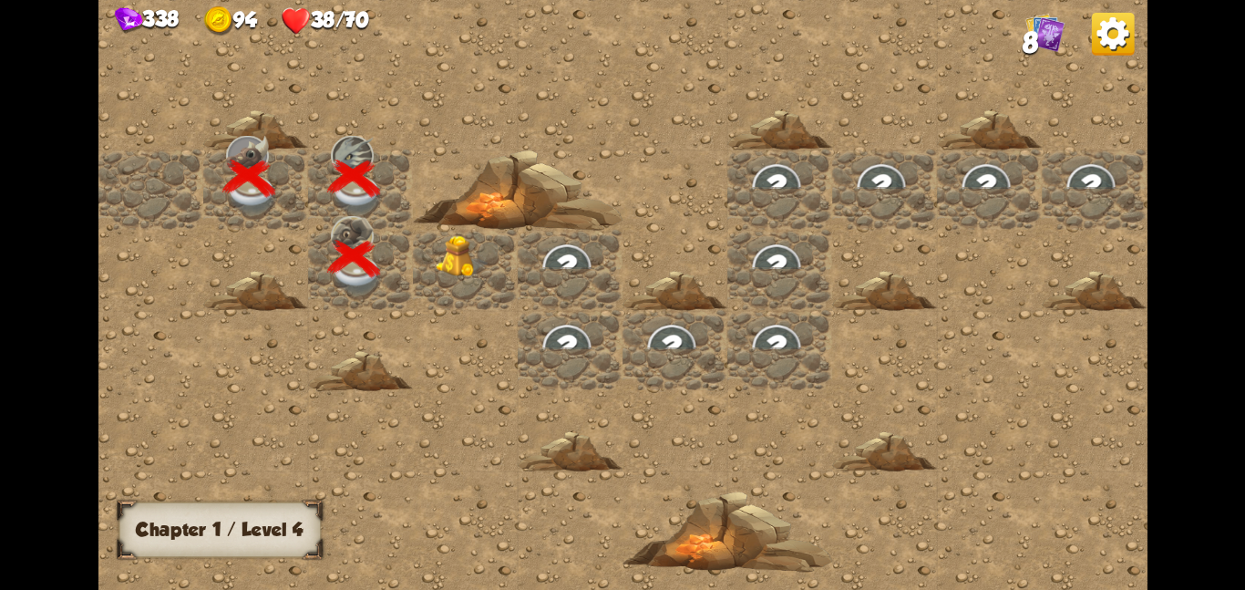
click at [455, 265] on img at bounding box center [462, 255] width 53 height 43
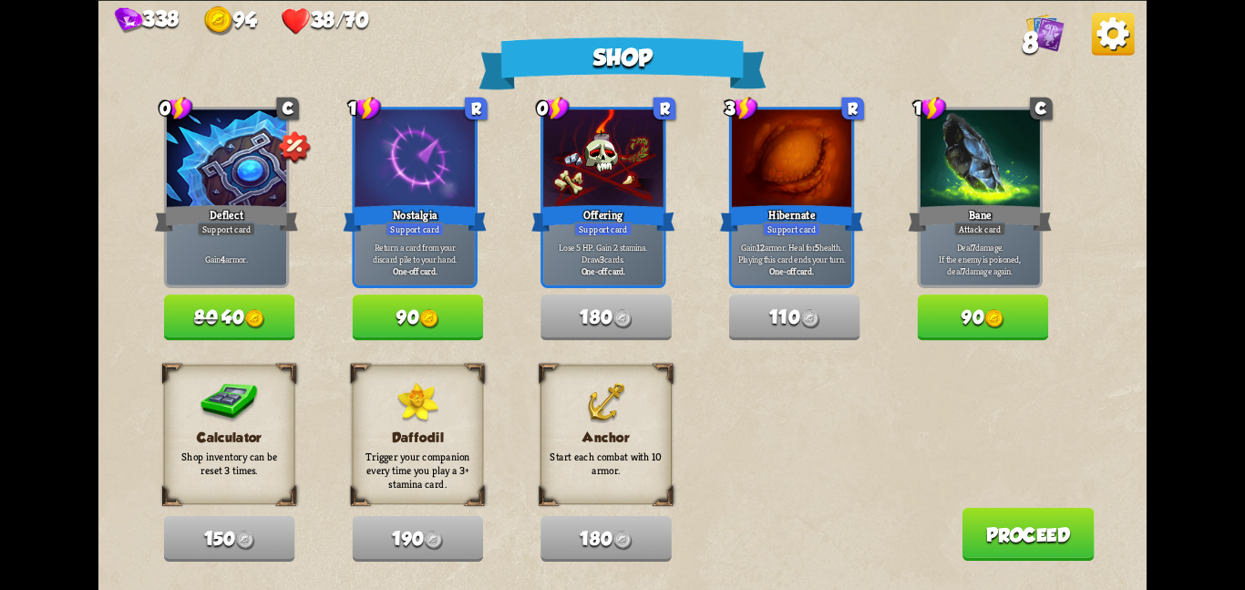
click at [1025, 538] on button "Proceed" at bounding box center [1028, 533] width 132 height 53
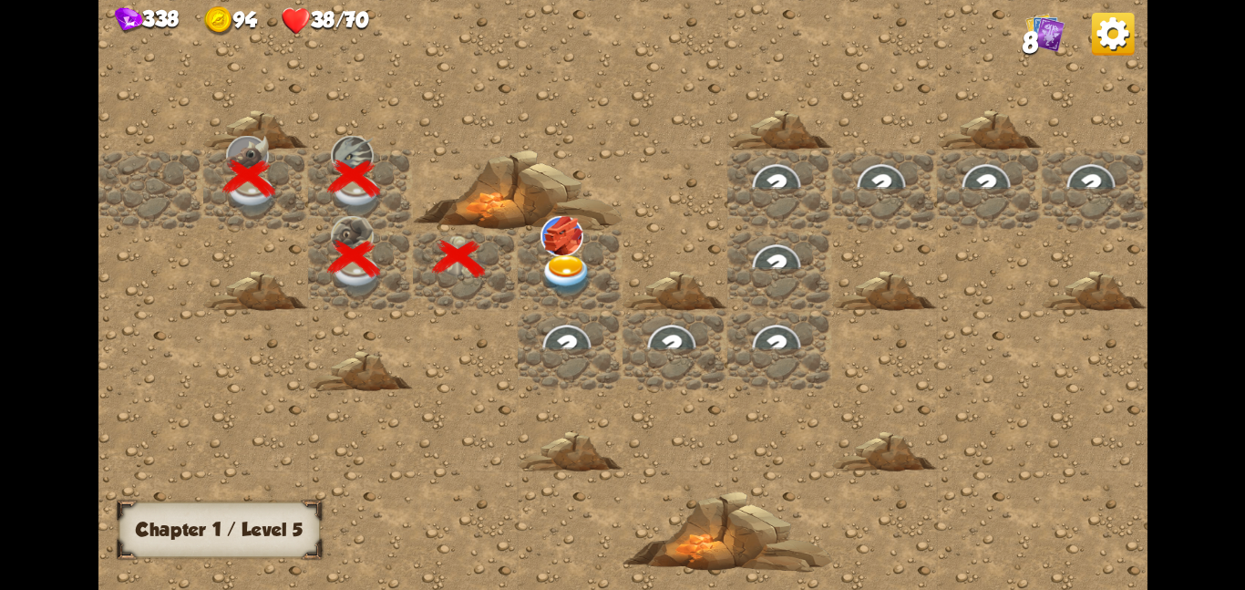
click at [539, 242] on div at bounding box center [570, 269] width 105 height 80
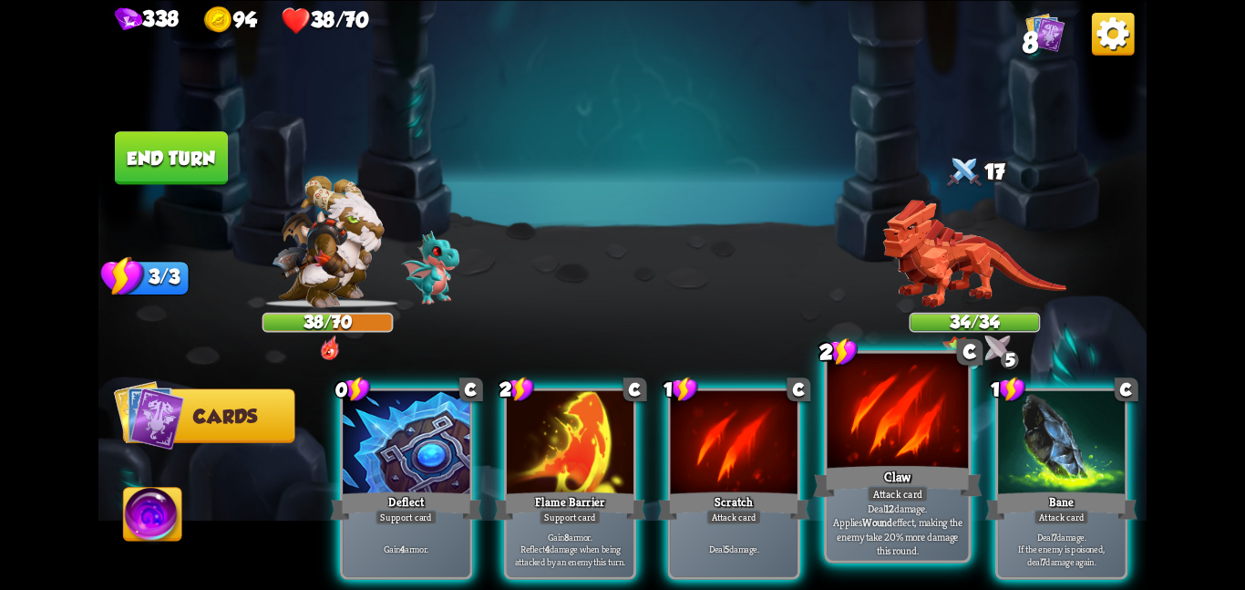
click at [857, 432] on div at bounding box center [898, 412] width 141 height 119
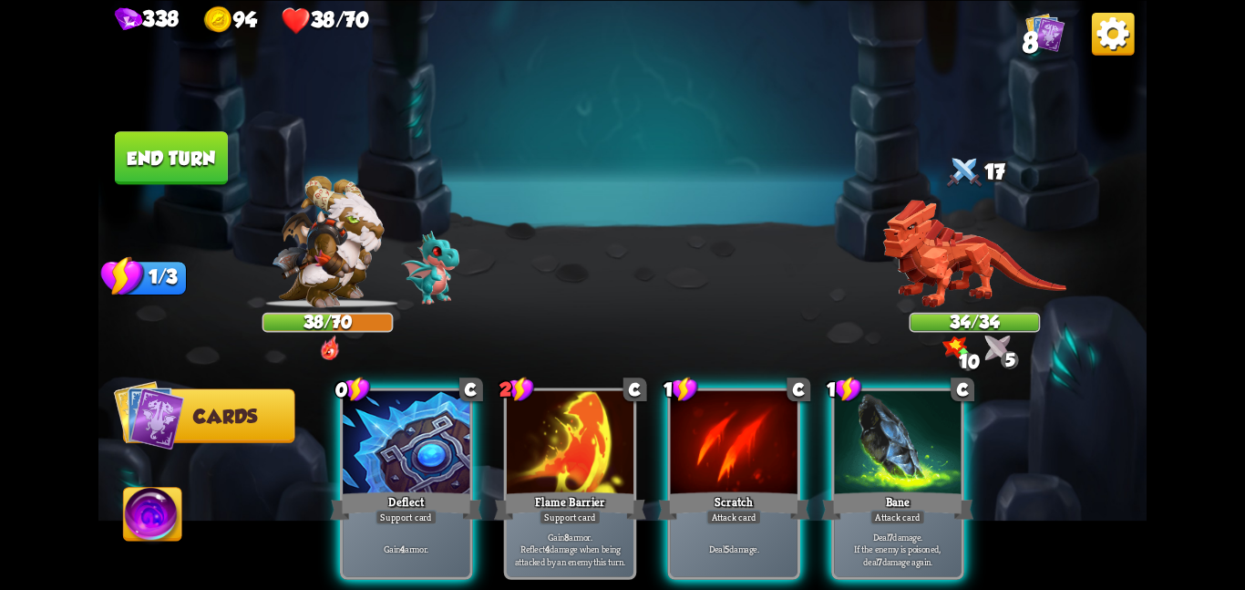
click at [857, 432] on div at bounding box center [897, 443] width 127 height 107
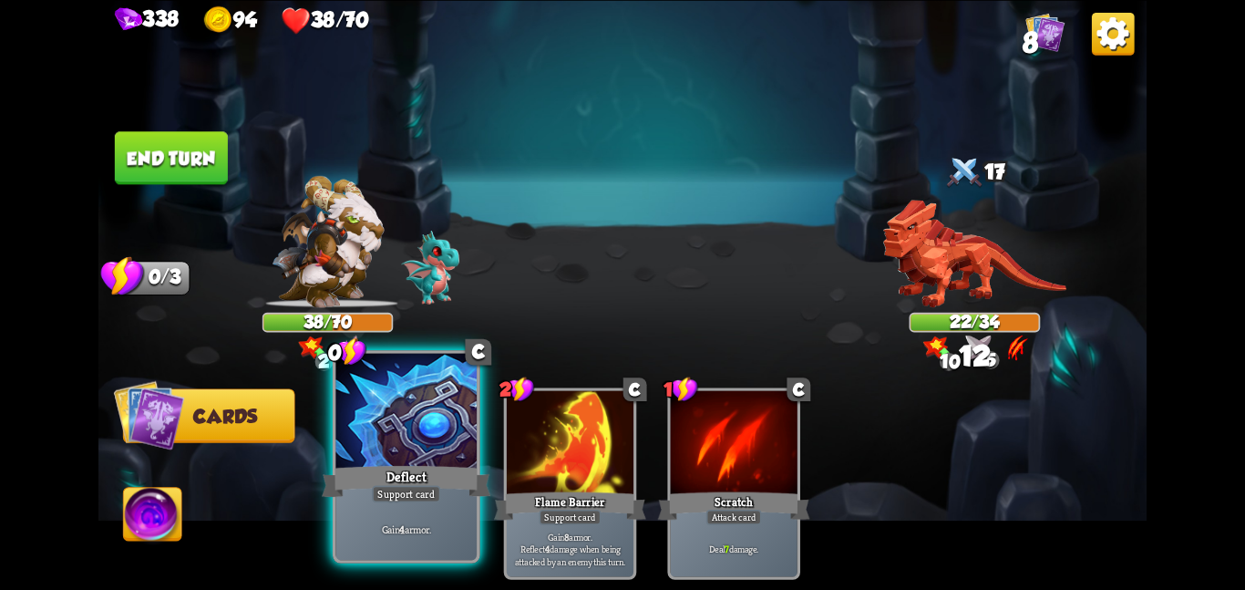
click at [373, 403] on div at bounding box center [405, 412] width 141 height 119
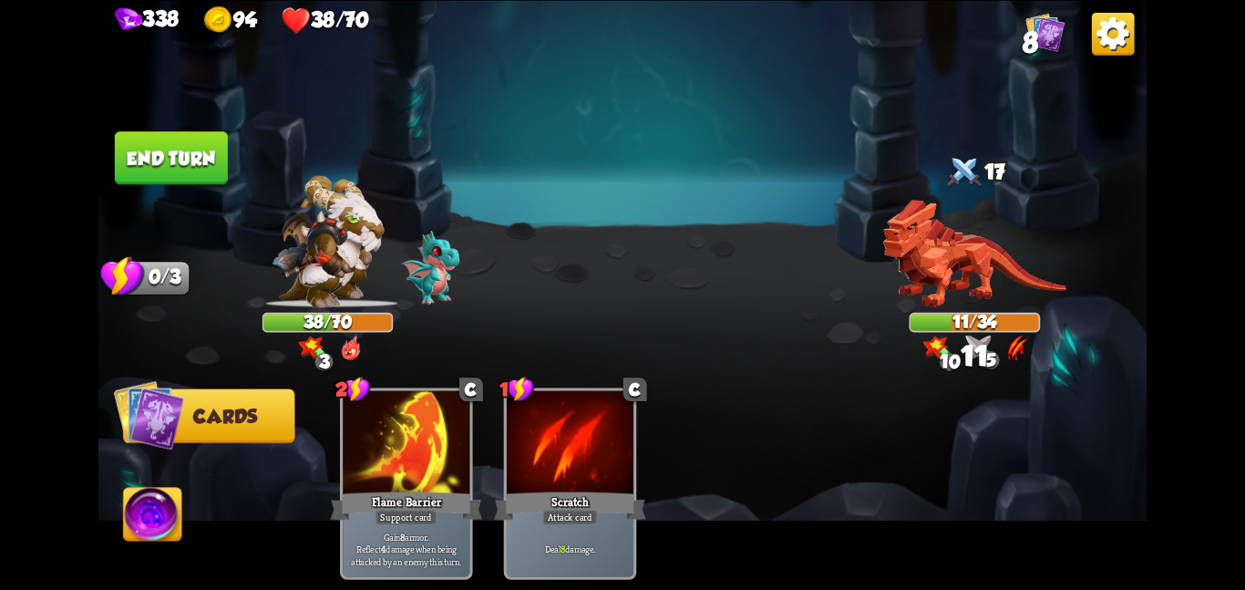
click at [150, 522] on img at bounding box center [153, 517] width 58 height 59
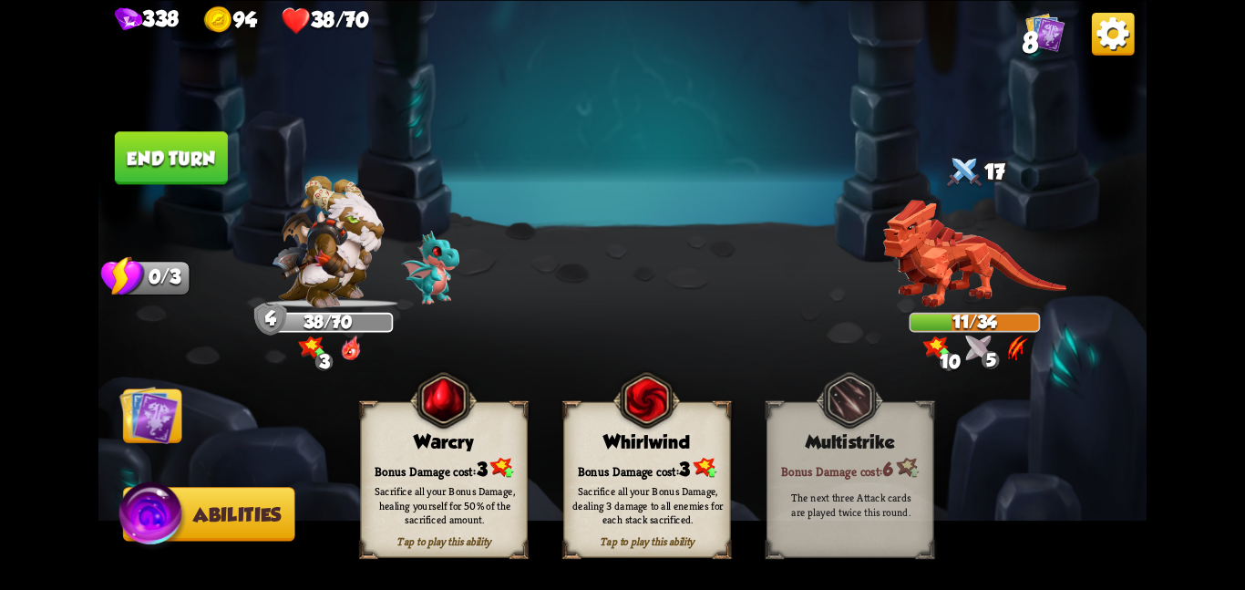
click at [647, 458] on div "Bonus Damage cost: 3" at bounding box center [647, 468] width 166 height 24
